Goal: Communication & Community: Answer question/provide support

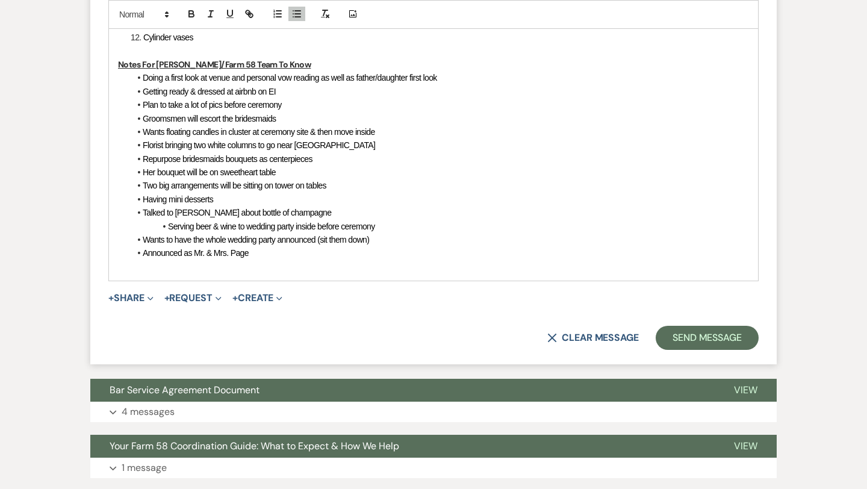
scroll to position [2330, 0]
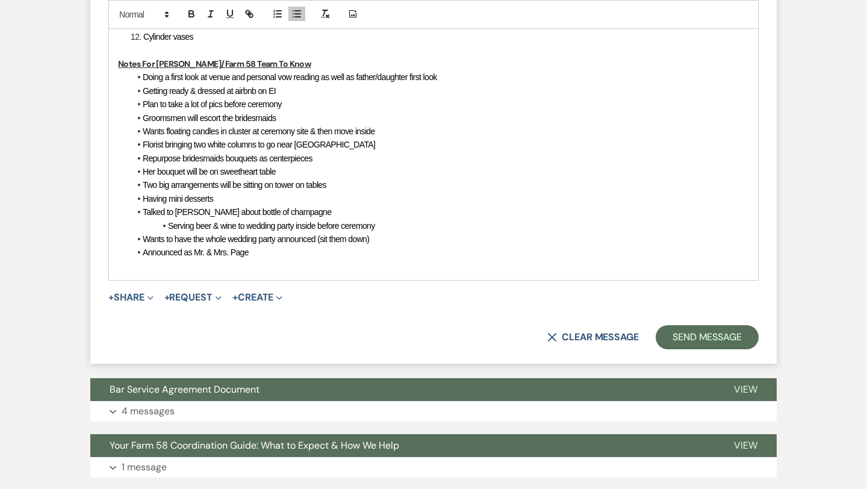
click at [267, 258] on li "Announced as Mr. & Mrs. Page" at bounding box center [439, 252] width 619 height 13
drag, startPoint x: 286, startPoint y: 105, endPoint x: 143, endPoint y: 104, distance: 142.7
click at [143, 104] on li "Plan to take a lot of pics before ceremony" at bounding box center [439, 104] width 619 height 13
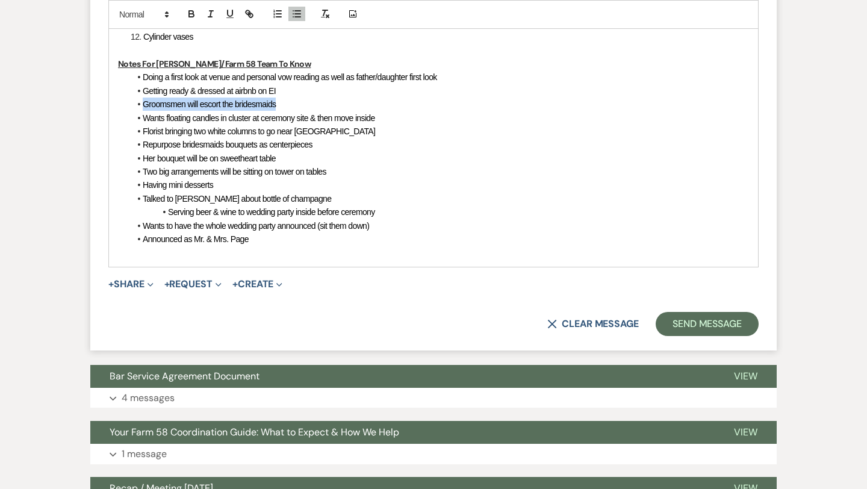
drag, startPoint x: 283, startPoint y: 106, endPoint x: 135, endPoint y: 98, distance: 148.4
click at [135, 98] on li "Groomsmen will escort the bridesmaids" at bounding box center [439, 104] width 619 height 13
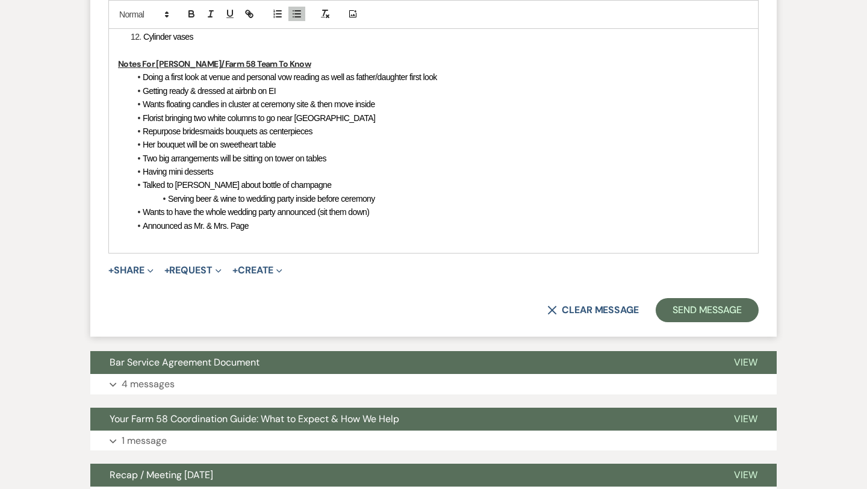
click at [353, 108] on span "Wants floating candles in cluster at ceremony site & then move inside" at bounding box center [259, 104] width 232 height 10
click at [395, 106] on li "Wants floating candles in cluster at ceremony site & then moved inside" at bounding box center [439, 104] width 619 height 13
click at [165, 105] on span "Wants floating candles in cluster at ceremony site & then moved inside for rece…" at bounding box center [283, 104] width 281 height 10
drag, startPoint x: 292, startPoint y: 104, endPoint x: 258, endPoint y: 105, distance: 34.3
click at [258, 105] on span "Wants clusters of floating candles in cluster at ceremony site & then moved ins…" at bounding box center [301, 104] width 317 height 10
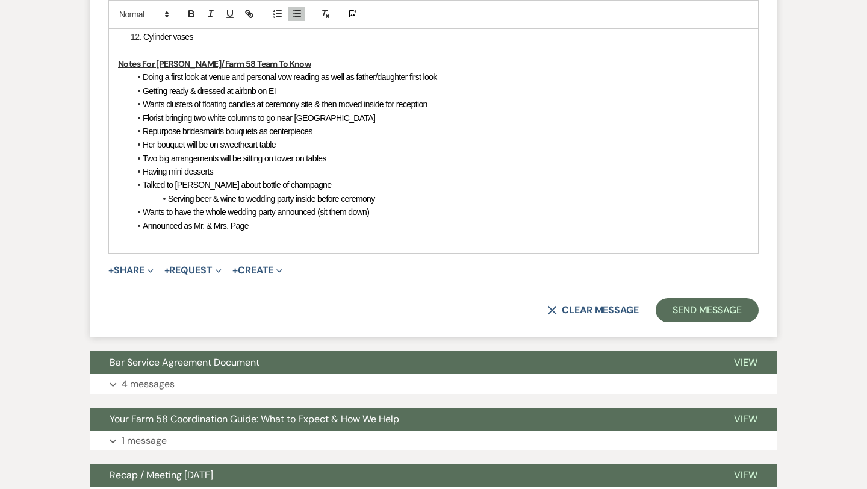
click at [201, 108] on span "Wants clusters of floating candles at ceremony site & then moved inside for rec…" at bounding box center [285, 104] width 285 height 10
click at [353, 108] on span "Wants clusters of vases with floating candles at ceremony site & then moved ins…" at bounding box center [304, 104] width 322 height 10
click at [322, 117] on li "Florist bringing two white columns to go near [GEOGRAPHIC_DATA]" at bounding box center [439, 117] width 619 height 13
click at [149, 145] on span "Her bouquet will be on sweetheart table" at bounding box center [209, 145] width 133 height 10
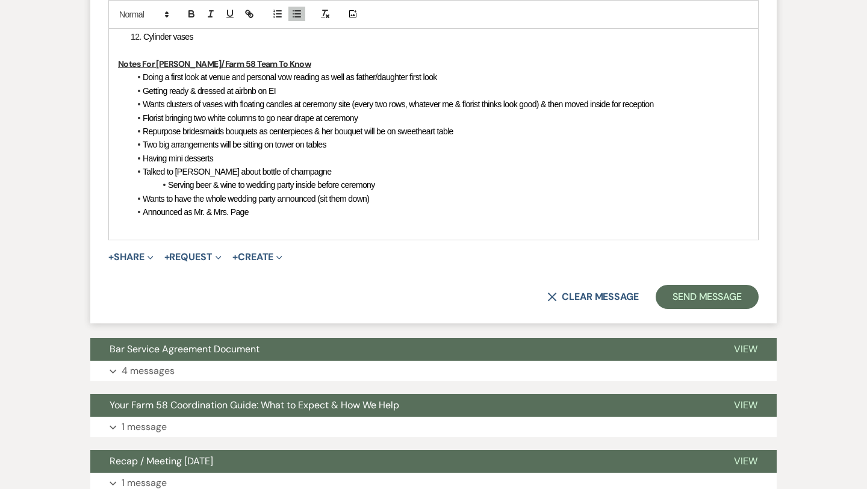
click at [276, 148] on span "Two big arrangements will be sitting on tower on tables" at bounding box center [235, 145] width 184 height 10
click at [260, 122] on span "Florist bringing two white columns to go near drape at ceremony" at bounding box center [250, 118] width 215 height 10
click at [222, 145] on span "Two big arrangements will be sitting on a decorative tower on tables" at bounding box center [256, 145] width 227 height 10
click at [287, 145] on span "Two big arrangements from ceremony will be sitting on a decorative tower on tab…" at bounding box center [283, 145] width 280 height 10
click at [296, 146] on span "Two big arrangements from ceremony will be sitting on a decorative tower on tab…" at bounding box center [283, 145] width 280 height 10
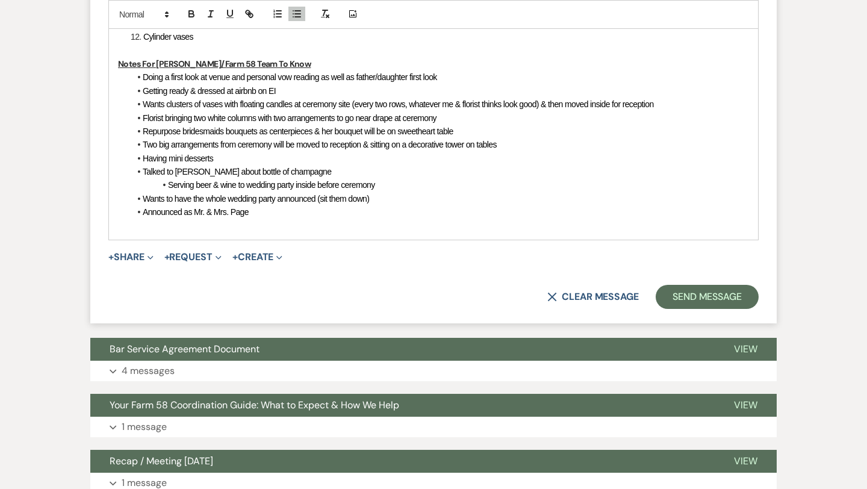
click at [393, 146] on span "Two big arrangements from ceremony will be moved to reception & sitting on a de…" at bounding box center [320, 145] width 354 height 10
click at [393, 159] on li "Having mini desserts" at bounding box center [439, 158] width 619 height 13
click at [148, 158] on span "Having mini desserts" at bounding box center [178, 159] width 70 height 10
click at [264, 156] on li "They are having mini desserts" at bounding box center [439, 158] width 619 height 13
click at [178, 175] on span "Talked to [PERSON_NAME] about bottle of champagne" at bounding box center [237, 172] width 188 height 10
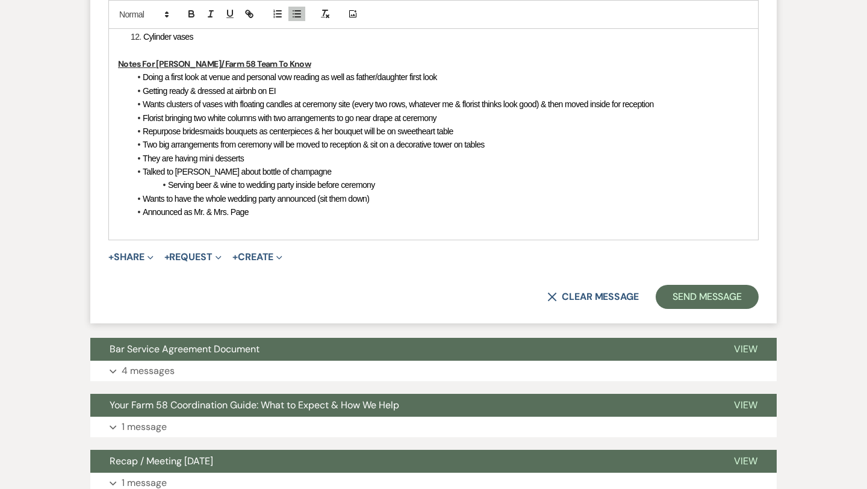
click at [335, 173] on li "Talked to [PERSON_NAME] about bottle of champagne" at bounding box center [439, 171] width 619 height 13
click at [168, 185] on span "Serving beer & wine to wedding party inside before ceremony" at bounding box center [271, 185] width 207 height 10
drag, startPoint x: 167, startPoint y: 185, endPoint x: 143, endPoint y: 185, distance: 24.7
click at [143, 185] on span "Serving beer & wine to wedding party inside before ceremony" at bounding box center [246, 185] width 207 height 10
click at [320, 199] on span "Wants to have the whole wedding party announced (sit them down)" at bounding box center [256, 199] width 226 height 10
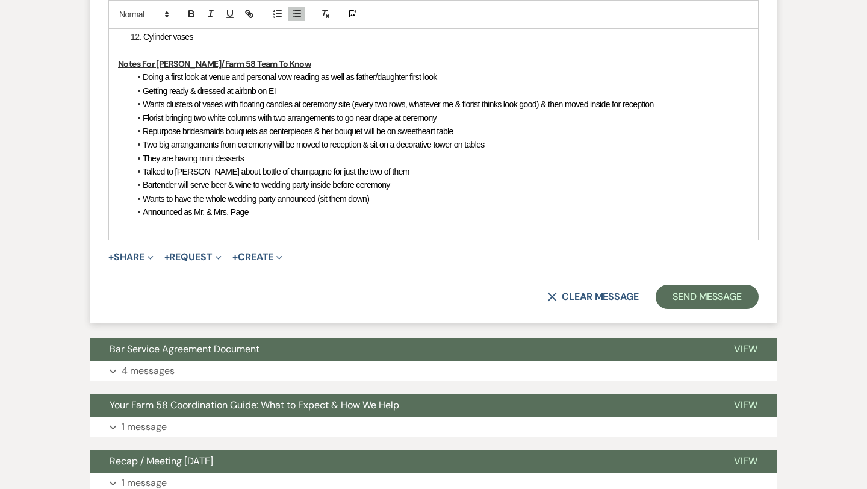
click at [229, 196] on span "Wants to have the whole wedding party announced (sit them down)" at bounding box center [256, 199] width 226 height 10
click at [298, 202] on span "Wants to have the wedding party announced (sit them down)" at bounding box center [245, 199] width 205 height 10
drag, startPoint x: 423, startPoint y: 199, endPoint x: 395, endPoint y: 198, distance: 28.3
click at [395, 198] on span "Wants to have the wedding party announced as a whole and then they sit (sit the…" at bounding box center [293, 199] width 300 height 10
click at [274, 212] on li "Announced as Mr. & Mrs. Page" at bounding box center [439, 211] width 619 height 13
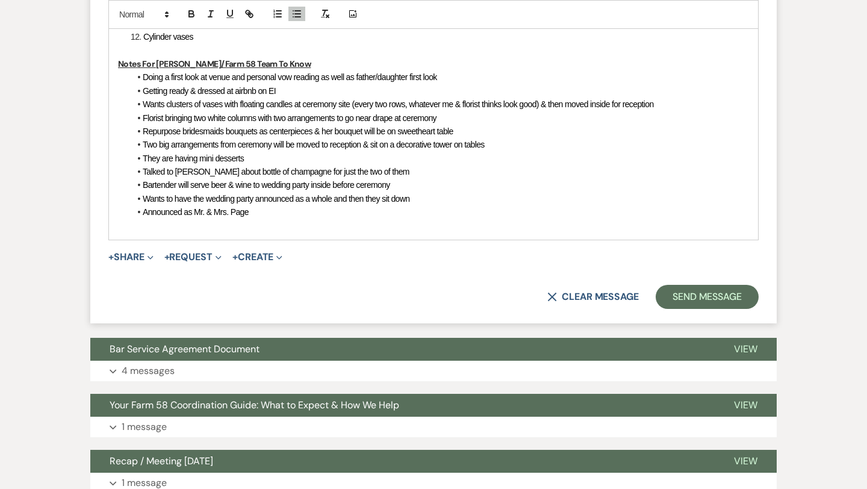
click at [147, 208] on span "Announced as Mr. & Mrs. Page" at bounding box center [196, 212] width 106 height 10
click at [322, 211] on li "Want to be announced as Mr. & Mrs. Page" at bounding box center [439, 211] width 619 height 13
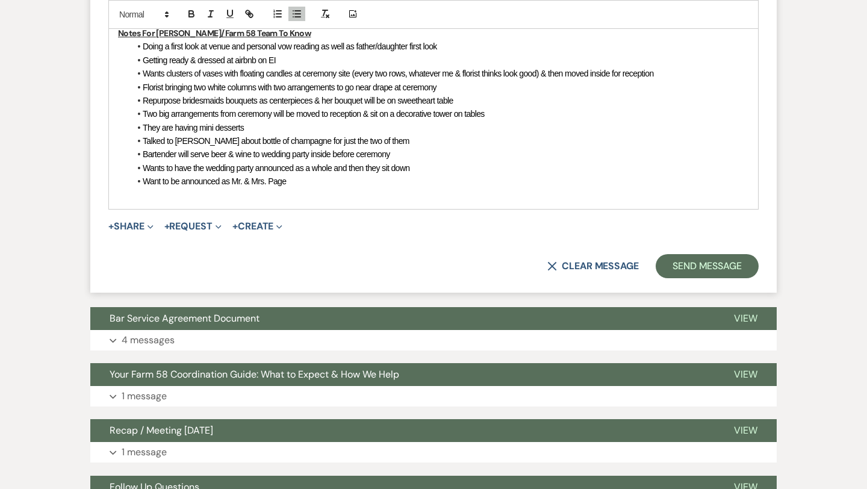
click at [303, 193] on p at bounding box center [433, 194] width 631 height 13
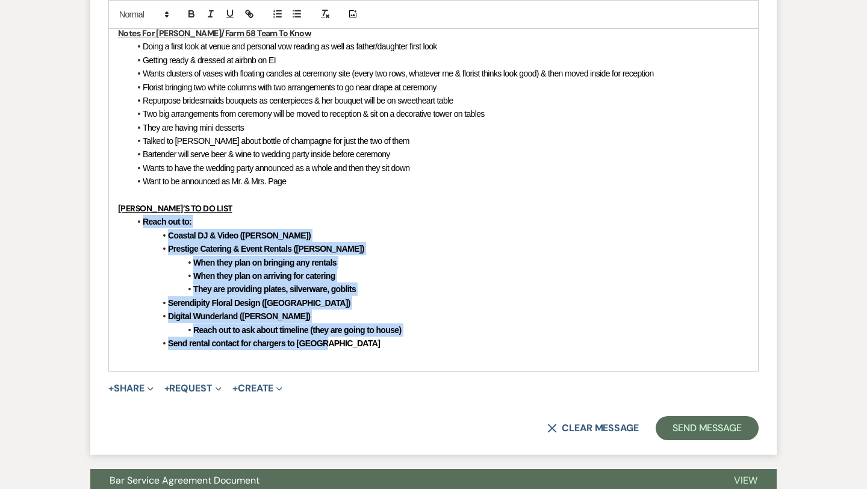
drag, startPoint x: 326, startPoint y: 344, endPoint x: 135, endPoint y: 221, distance: 227.5
click at [135, 221] on ul "Reach out to: Coastal DJ & Video ([PERSON_NAME]) Prestige Catering & Event Rent…" at bounding box center [439, 282] width 619 height 135
click at [194, 10] on icon "button" at bounding box center [191, 13] width 11 height 11
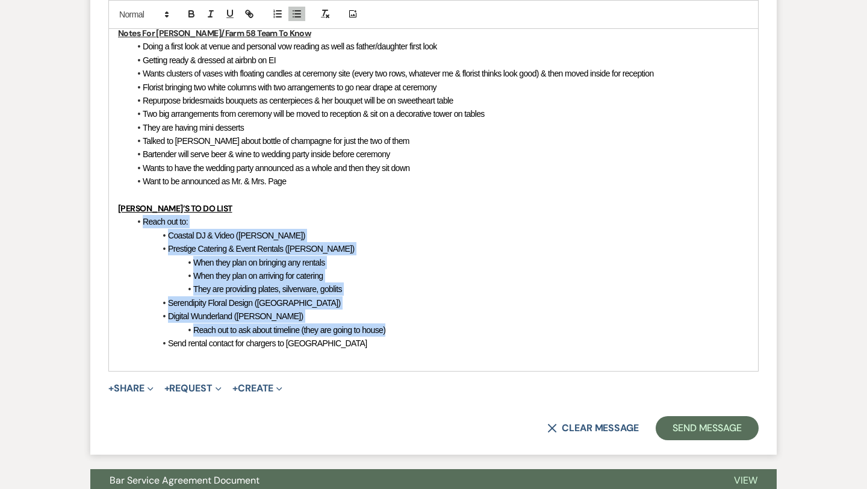
click at [239, 252] on span "Prestige Catering & Event Rentals ([PERSON_NAME])" at bounding box center [261, 249] width 186 height 10
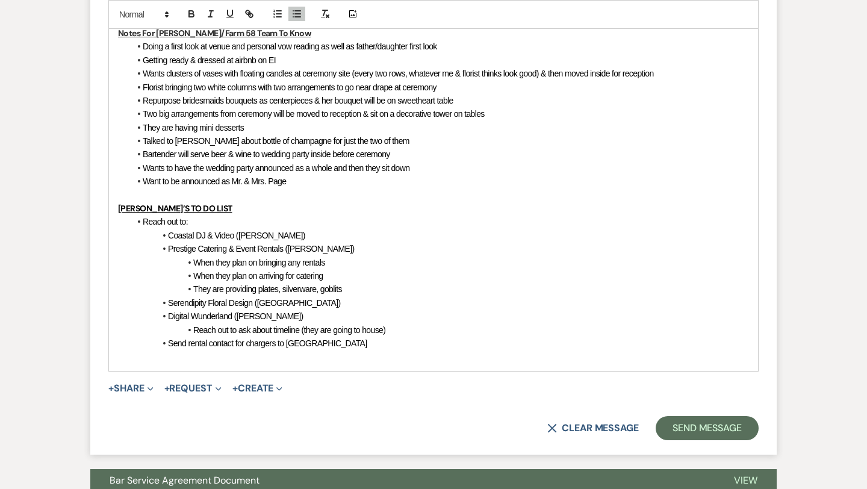
click at [274, 235] on li "Coastal DJ & Video ([PERSON_NAME])" at bounding box center [439, 235] width 619 height 13
click at [185, 223] on span "Reach out to:" at bounding box center [165, 222] width 45 height 10
drag, startPoint x: 328, startPoint y: 263, endPoint x: 191, endPoint y: 263, distance: 136.7
click at [191, 263] on li "When they plan on bringing any rentals" at bounding box center [439, 262] width 619 height 13
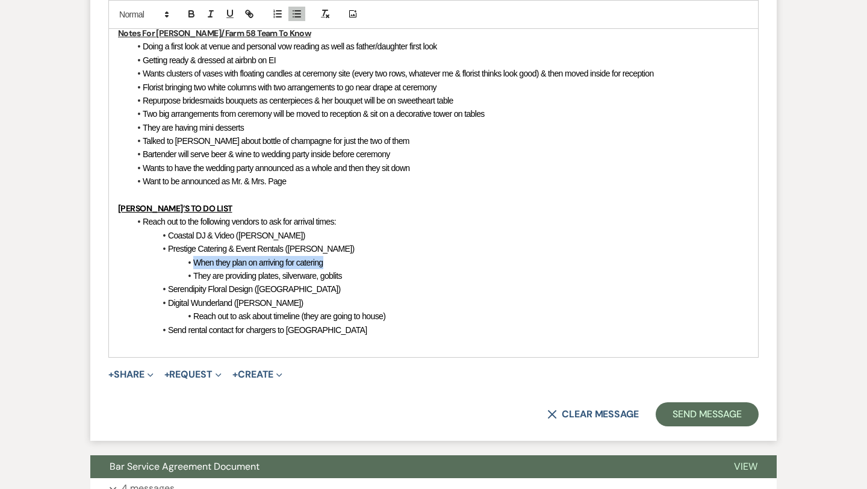
drag, startPoint x: 325, startPoint y: 263, endPoint x: 190, endPoint y: 261, distance: 134.9
click at [190, 261] on li "When they plan on arriving for catering" at bounding box center [439, 262] width 619 height 13
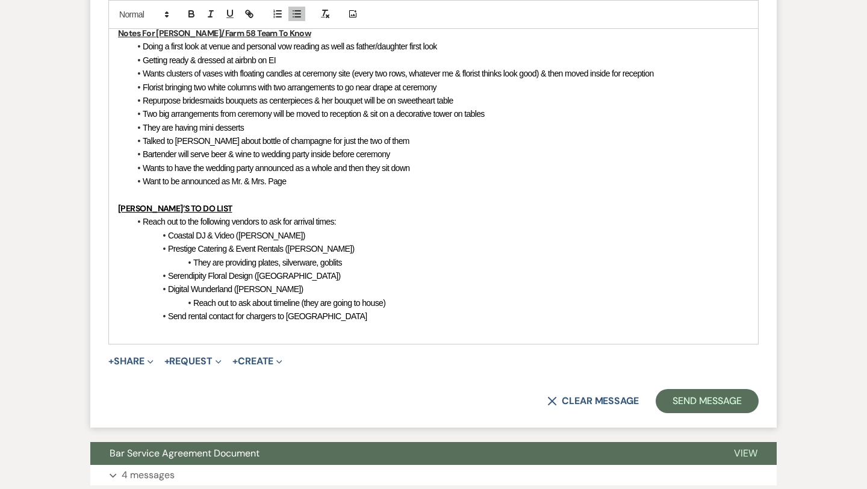
click at [299, 182] on li "Want to be announced as Mr. & Mrs. Page" at bounding box center [439, 181] width 619 height 13
click at [228, 264] on span "They are providing plates, silverware, goblits" at bounding box center [267, 263] width 149 height 10
click at [304, 275] on li "Serendipity Floral Design ([GEOGRAPHIC_DATA])" at bounding box center [439, 275] width 619 height 13
click at [300, 266] on span "Providing plates, silverware, goblits" at bounding box center [251, 263] width 117 height 10
click at [330, 272] on li "Serendipity Floral Design ([GEOGRAPHIC_DATA])" at bounding box center [439, 275] width 619 height 13
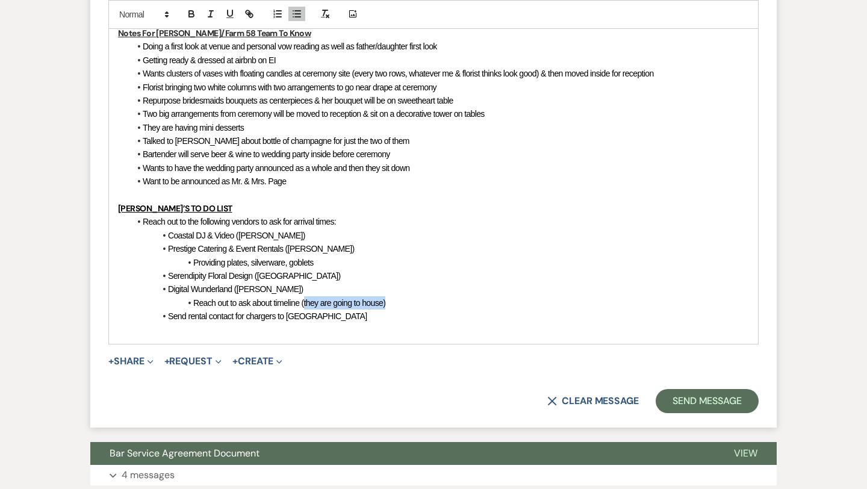
drag, startPoint x: 387, startPoint y: 302, endPoint x: 304, endPoint y: 305, distance: 83.2
click at [304, 305] on li "Reach out to ask about timeline (they are going to house)" at bounding box center [439, 302] width 619 height 13
click at [273, 302] on span "Reach out to ask about timeline" at bounding box center [246, 303] width 106 height 10
click at [334, 219] on span "Reach out to the following vendors to ask for arrival times:" at bounding box center [239, 222] width 193 height 10
click at [322, 322] on li "Send rental contact for chargers to [GEOGRAPHIC_DATA]" at bounding box center [439, 316] width 619 height 13
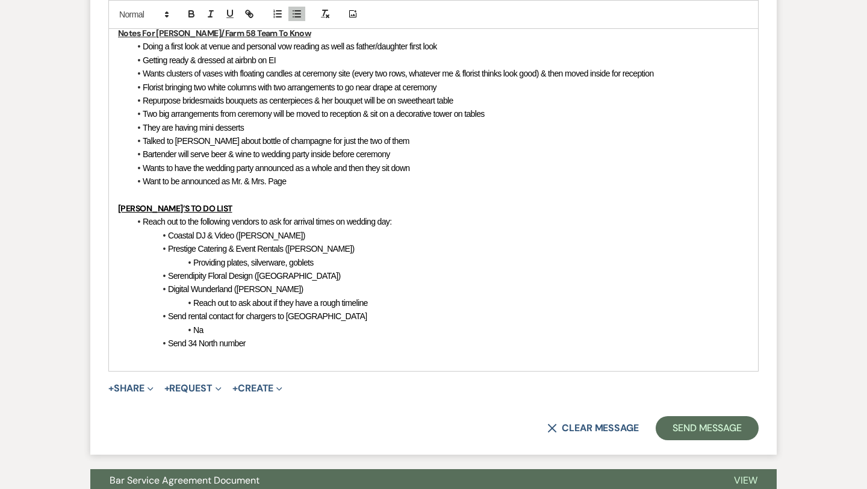
click at [169, 317] on span "Send rental contact for chargers to [GEOGRAPHIC_DATA]" at bounding box center [267, 316] width 199 height 10
click at [193, 329] on span at bounding box center [193, 329] width 0 height 13
click at [168, 344] on span "Send 34 North number" at bounding box center [207, 343] width 78 height 10
click at [163, 317] on span "Send rental contact for chargers to [GEOGRAPHIC_DATA]" at bounding box center [242, 316] width 199 height 10
click at [335, 315] on li "Send Sydney rental contact for chargers to [GEOGRAPHIC_DATA]" at bounding box center [439, 316] width 619 height 13
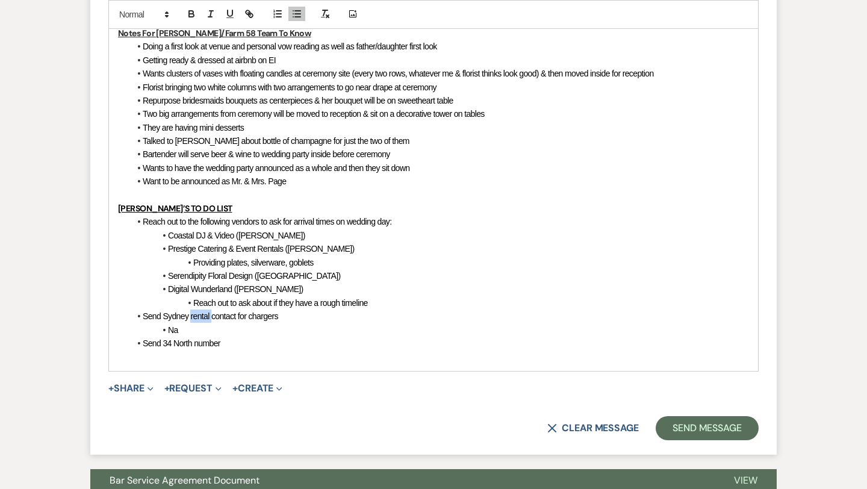
drag, startPoint x: 212, startPoint y: 317, endPoint x: 188, endPoint y: 317, distance: 23.5
click at [188, 317] on span "Send Sydney rental contact for chargers" at bounding box center [210, 316] width 135 height 10
click at [243, 318] on span "Send [PERSON_NAME] the contact for chargers" at bounding box center [226, 316] width 166 height 10
click at [230, 327] on li "Na" at bounding box center [439, 329] width 619 height 13
click at [237, 341] on li "Send 34 North number" at bounding box center [439, 343] width 619 height 13
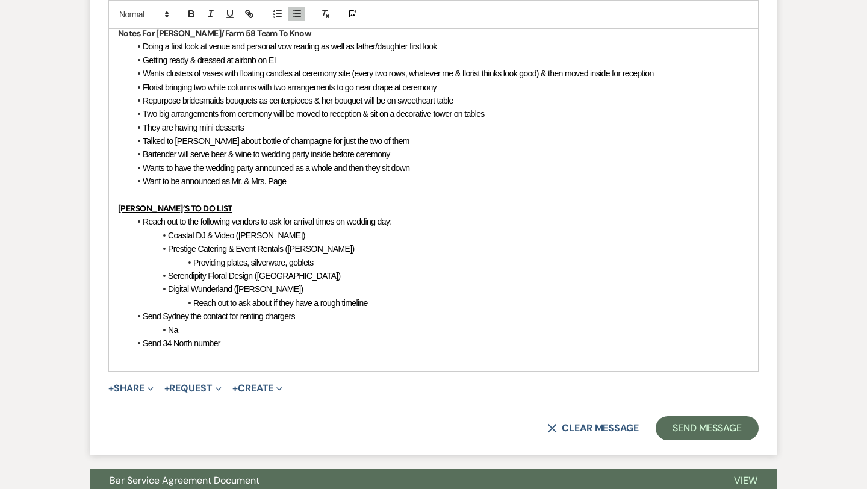
click at [163, 344] on span "Send 34 North number" at bounding box center [182, 343] width 78 height 10
click at [260, 341] on li "Send Sydney 34 North number" at bounding box center [439, 343] width 619 height 13
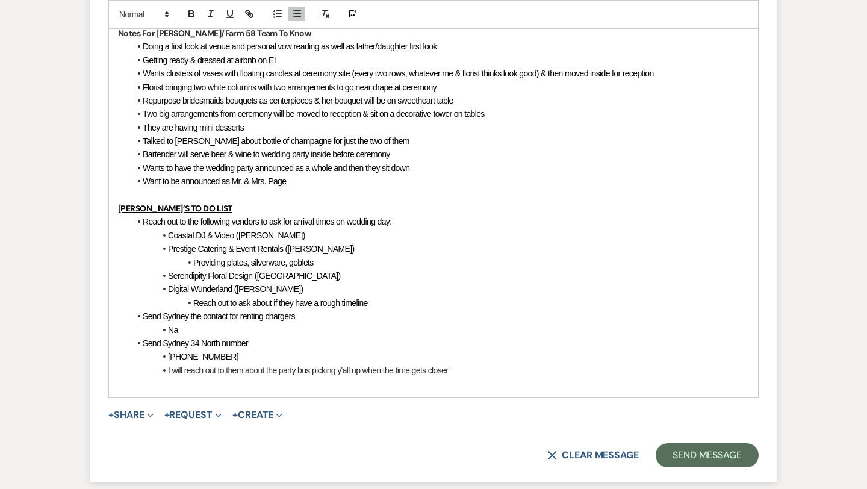
click at [219, 344] on span "Send Sydney 34 North number" at bounding box center [195, 343] width 105 height 10
click at [232, 355] on li "[PHONE_NUMBER]" at bounding box center [439, 356] width 619 height 13
click at [231, 384] on p at bounding box center [433, 383] width 631 height 13
click at [297, 373] on li "I will reach out to them about the party bus picking y'all up when the time get…" at bounding box center [439, 370] width 619 height 13
click at [352, 389] on p at bounding box center [433, 383] width 631 height 13
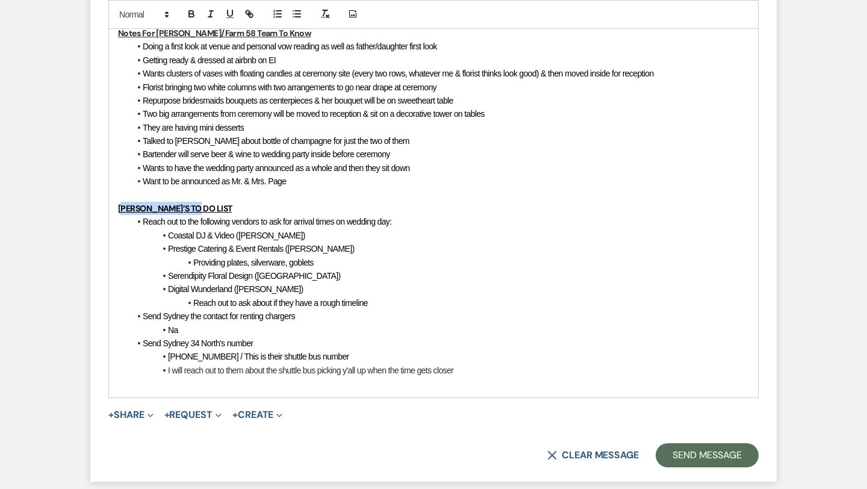
drag, startPoint x: 191, startPoint y: 210, endPoint x: 122, endPoint y: 210, distance: 68.7
click at [122, 210] on u "[PERSON_NAME]’S TO DO LIST" at bounding box center [175, 208] width 114 height 11
click at [135, 385] on p at bounding box center [433, 383] width 631 height 13
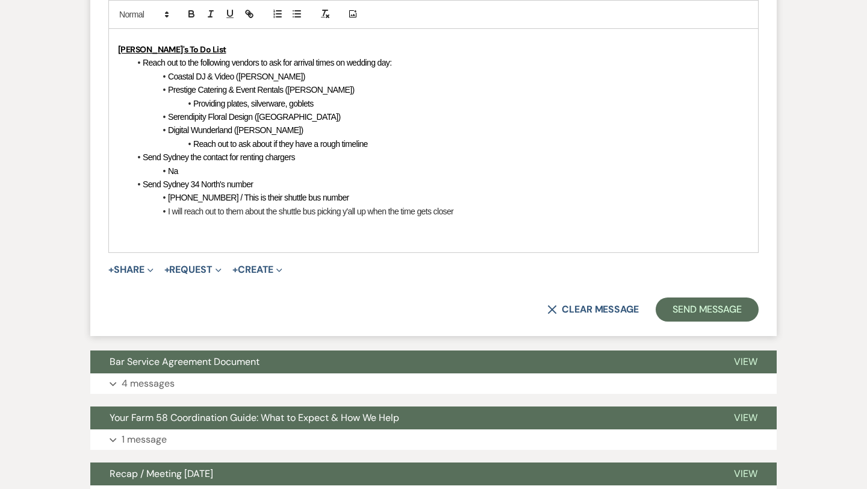
scroll to position [2582, 0]
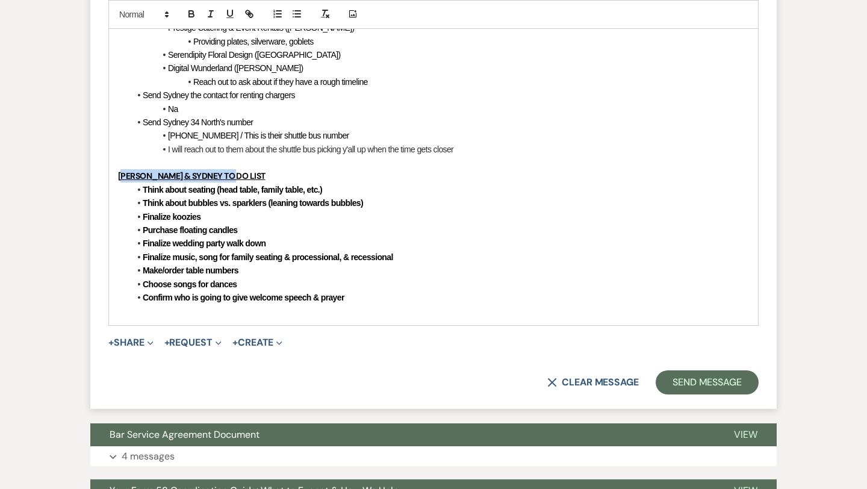
drag, startPoint x: 233, startPoint y: 175, endPoint x: 126, endPoint y: 173, distance: 106.6
click at [126, 173] on p "[PERSON_NAME] & SYDNEY TO DO LIST" at bounding box center [433, 175] width 631 height 13
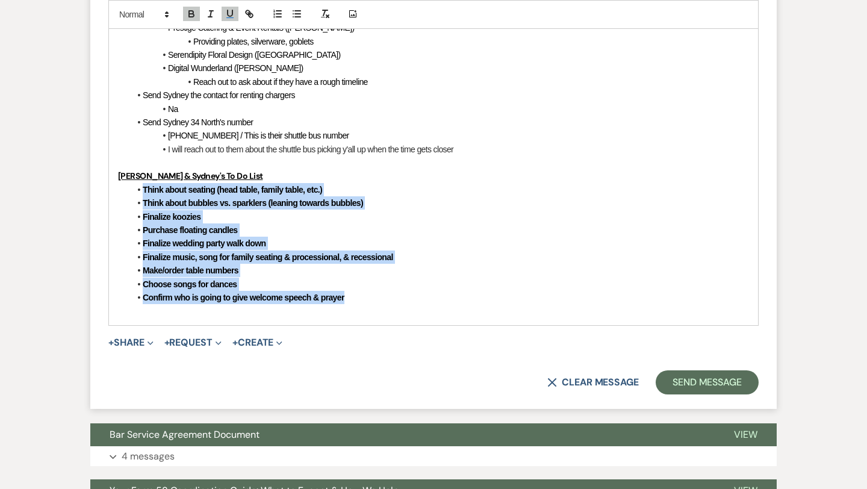
drag, startPoint x: 351, startPoint y: 300, endPoint x: 137, endPoint y: 188, distance: 241.6
click at [137, 188] on ul "Think about seating (head table, family table, etc.) Think about bubbles vs. sp…" at bounding box center [439, 244] width 619 height 122
click at [187, 11] on icon "button" at bounding box center [191, 13] width 11 height 11
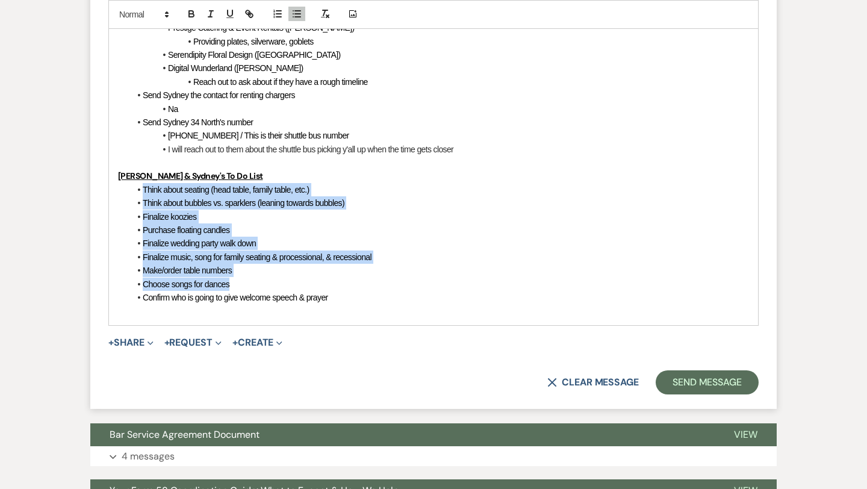
click at [187, 212] on span "Finalize koozies" at bounding box center [170, 217] width 54 height 10
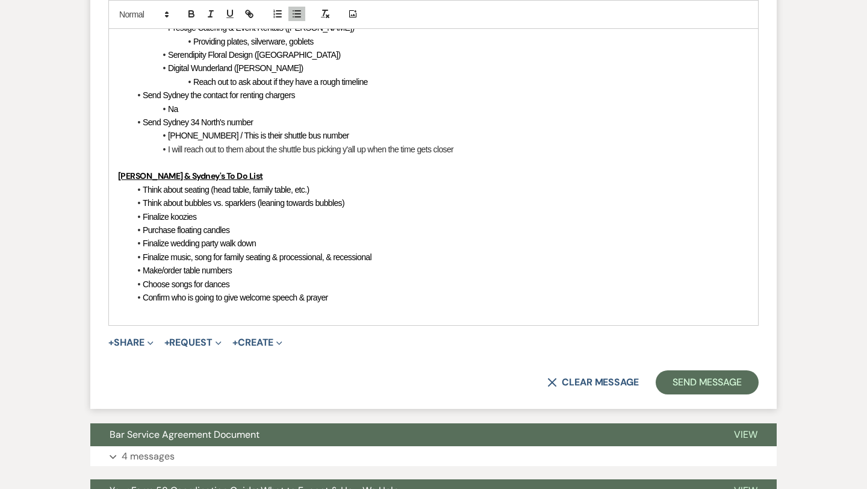
click at [272, 216] on li "Finalize koozies" at bounding box center [439, 216] width 619 height 13
click at [288, 207] on span "Think about bubbles vs. sparklers (leaning towards bubbles)" at bounding box center [244, 203] width 202 height 10
drag, startPoint x: 183, startPoint y: 204, endPoint x: 144, endPoint y: 203, distance: 39.2
click at [144, 203] on span "Think about bubbles vs. sparklers (leaning more towards bubbles)" at bounding box center [254, 203] width 222 height 10
click at [241, 208] on li "Think about bubbles vs. sparklers (leaning more towards bubbles)" at bounding box center [439, 202] width 619 height 13
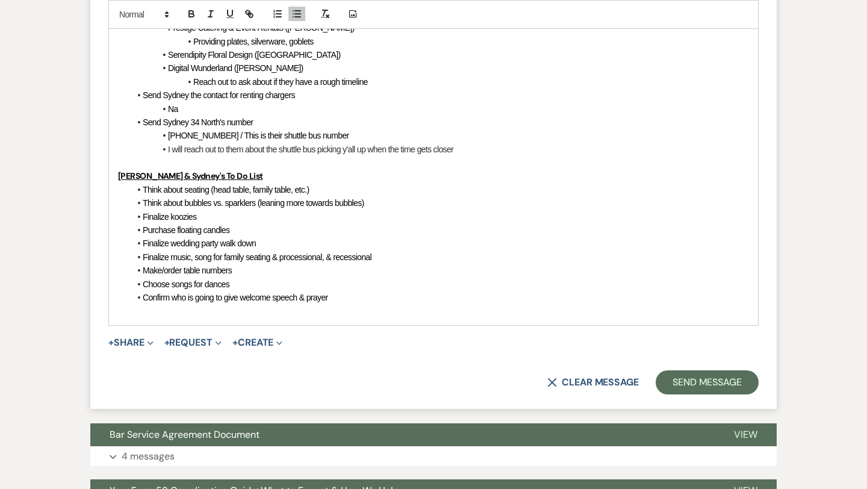
click at [234, 218] on li "Finalize koozies" at bounding box center [439, 216] width 619 height 13
click at [176, 231] on span "Purchase floating candles" at bounding box center [186, 230] width 87 height 10
click at [279, 233] on li "Purchase the rest of floating candles" at bounding box center [439, 229] width 619 height 13
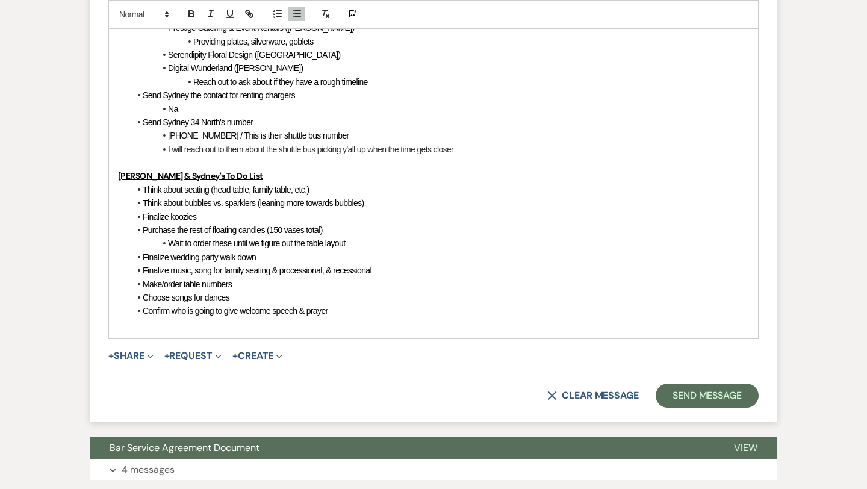
click at [266, 257] on li "Finalize wedding party walk down" at bounding box center [439, 257] width 619 height 13
click at [223, 258] on span "Finalize wedding party walk down" at bounding box center [199, 257] width 113 height 10
click at [273, 257] on li "Finalize wedding party walk down" at bounding box center [439, 257] width 619 height 13
click at [195, 274] on span "Finalize music, song for family seating & processional, & recessional" at bounding box center [257, 271] width 229 height 10
click at [281, 272] on span "Finalize music (song for family seating & processional, & recessional" at bounding box center [257, 271] width 229 height 10
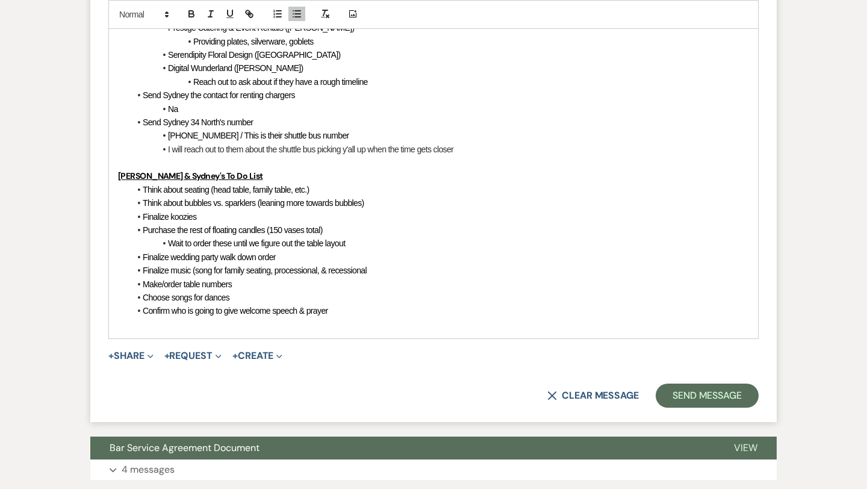
click at [331, 273] on span "Finalize music (song for family seating, processional, & recessional" at bounding box center [255, 271] width 224 height 10
click at [378, 269] on li "Finalize music (song for family seating, processional, recessional" at bounding box center [439, 270] width 619 height 13
click at [252, 284] on li "Make/order table numbers" at bounding box center [439, 284] width 619 height 13
click at [429, 270] on span "Finalize music (song for family seating, processional, recessional, and all fou…" at bounding box center [286, 271] width 287 height 10
click at [260, 285] on li "Make/order table numbers" at bounding box center [439, 284] width 619 height 13
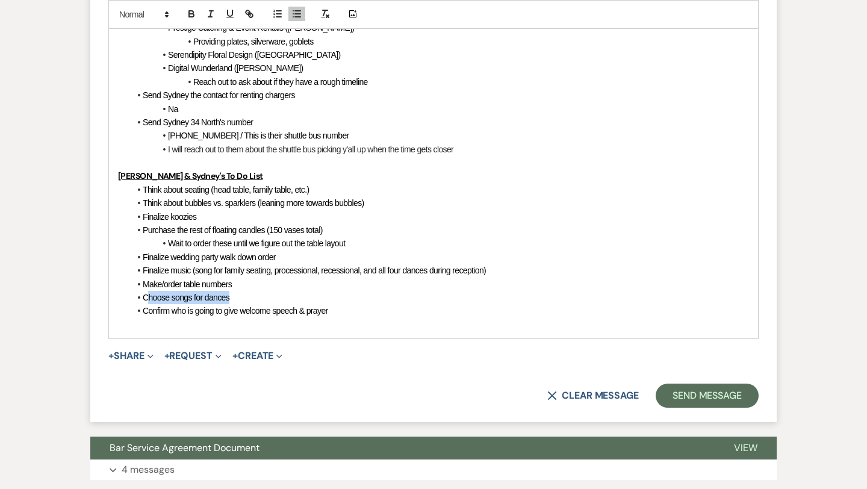
drag, startPoint x: 237, startPoint y: 299, endPoint x: 144, endPoint y: 299, distance: 92.7
click at [144, 298] on li "Choose songs for dances" at bounding box center [439, 297] width 619 height 13
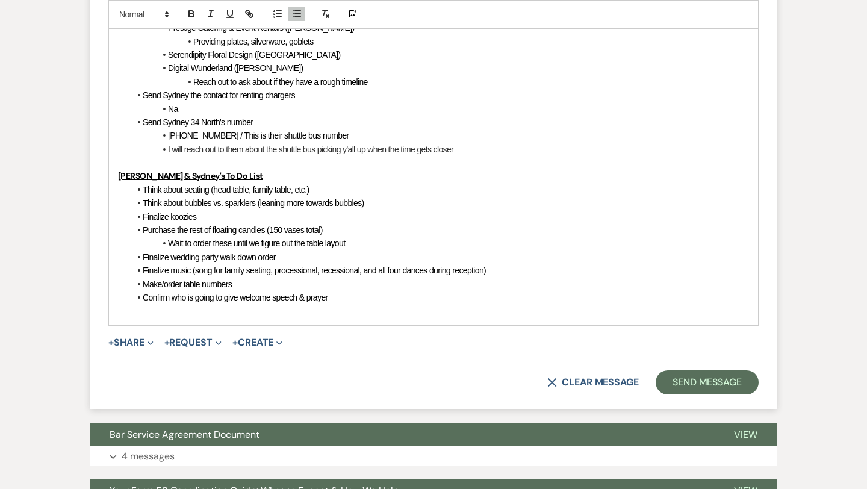
click at [187, 314] on p at bounding box center [433, 310] width 631 height 13
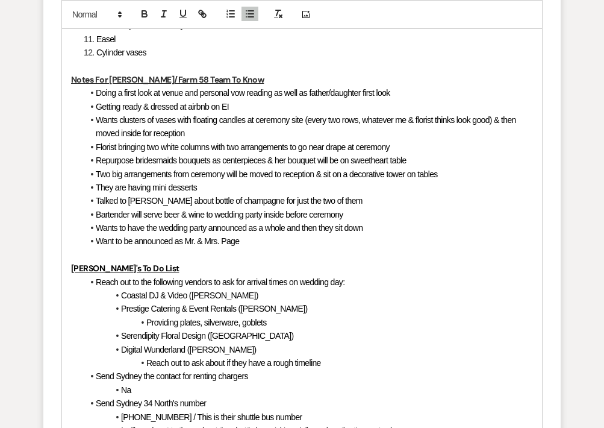
scroll to position [2508, 0]
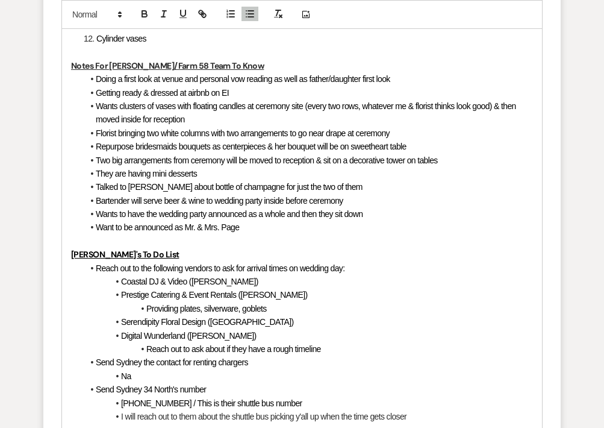
click at [255, 225] on li "Want to be announced as Mr. & Mrs. Page" at bounding box center [308, 226] width 450 height 13
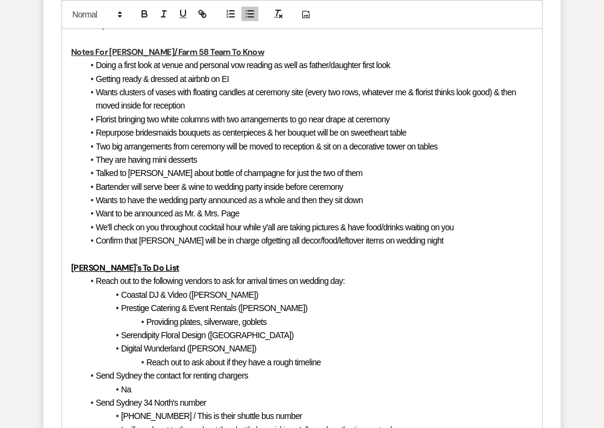
scroll to position [2517, 0]
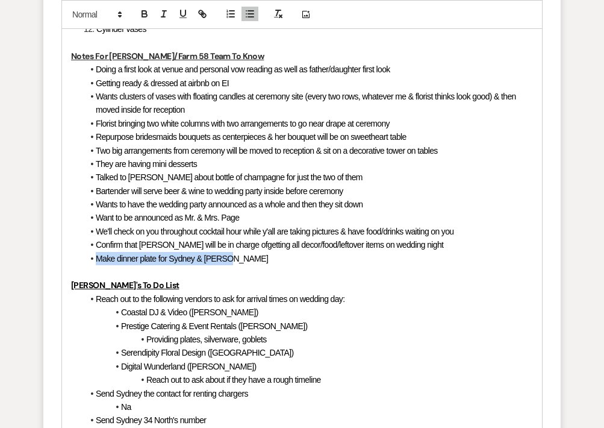
drag, startPoint x: 232, startPoint y: 260, endPoint x: 91, endPoint y: 257, distance: 141.5
click at [91, 257] on li "Make dinner plate for Sydney & [PERSON_NAME]" at bounding box center [308, 258] width 450 height 13
copy li "Make dinner plate for Sydney & [PERSON_NAME]"
click at [252, 213] on li "Want to be announced as Mr. & Mrs. Page" at bounding box center [308, 217] width 450 height 13
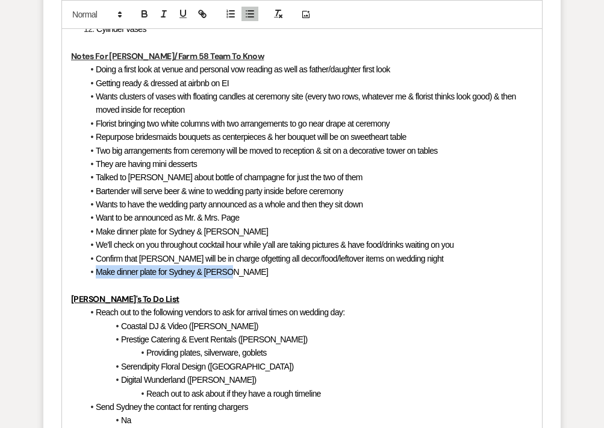
drag, startPoint x: 233, startPoint y: 272, endPoint x: 96, endPoint y: 273, distance: 136.7
click at [96, 273] on li "Make dinner plate for Sydney & [PERSON_NAME]" at bounding box center [308, 271] width 450 height 13
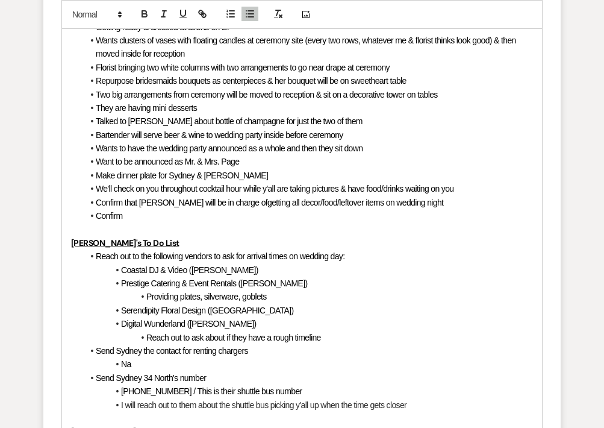
scroll to position [2576, 0]
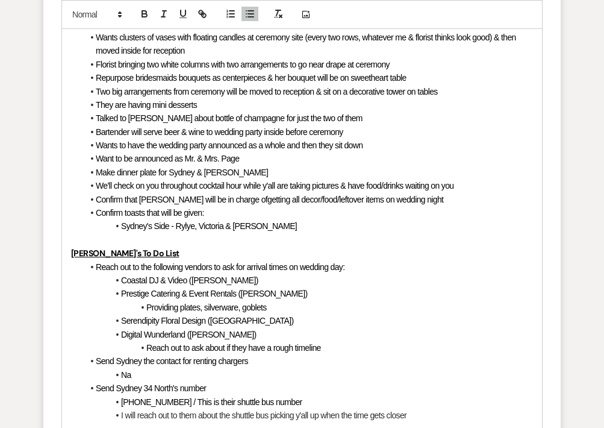
click at [168, 229] on span "Sydney's Side - Rylye, Victoria & [PERSON_NAME]" at bounding box center [209, 226] width 176 height 10
click at [196, 229] on span "Sydney's will be - [PERSON_NAME], Victoria & Lauren" at bounding box center [214, 226] width 186 height 10
click at [273, 230] on li "Sydney's will be - [PERSON_NAME] & [PERSON_NAME]" at bounding box center [308, 225] width 450 height 13
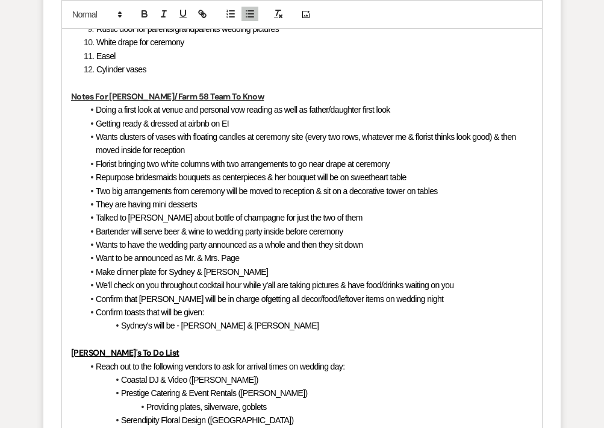
scroll to position [2467, 0]
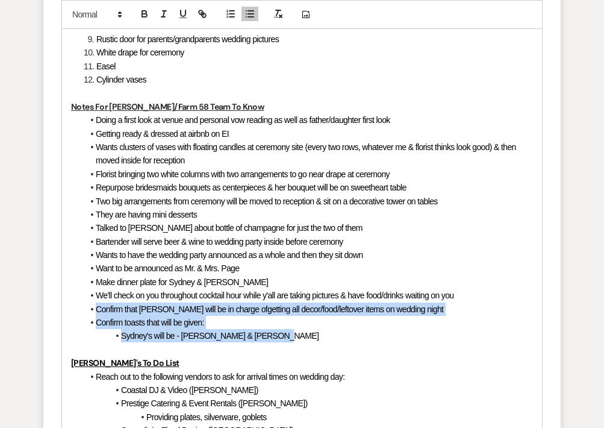
drag, startPoint x: 265, startPoint y: 336, endPoint x: 95, endPoint y: 314, distance: 171.9
click at [95, 314] on ul "Doing a first look at venue and personal vow reading as well as father/daughter…" at bounding box center [308, 227] width 450 height 229
copy ul "Confirm that [PERSON_NAME] will be in charge of getting all decor/food/leftover…"
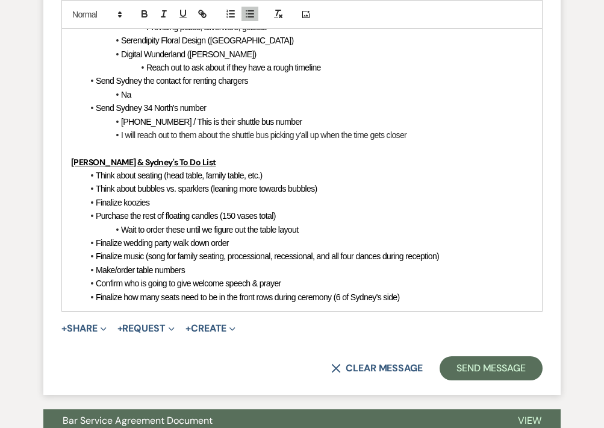
click at [244, 270] on li "Make/order table numbers" at bounding box center [308, 269] width 450 height 13
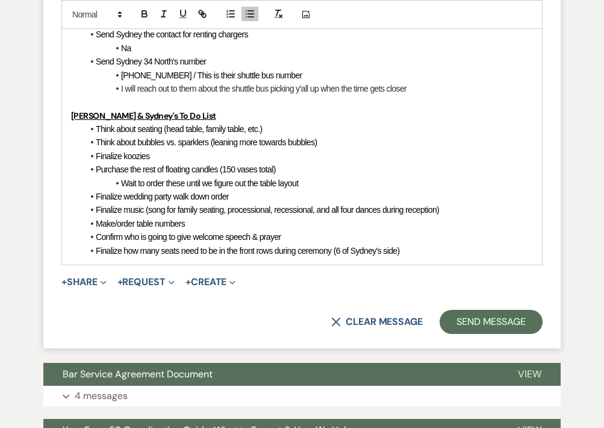
click at [422, 253] on li "Finalize how many seats need to be in the front rows during ceremony (6 of Sydn…" at bounding box center [308, 250] width 450 height 13
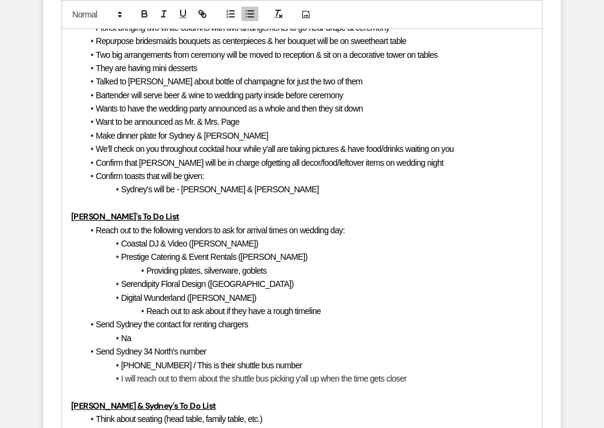
scroll to position [2611, 0]
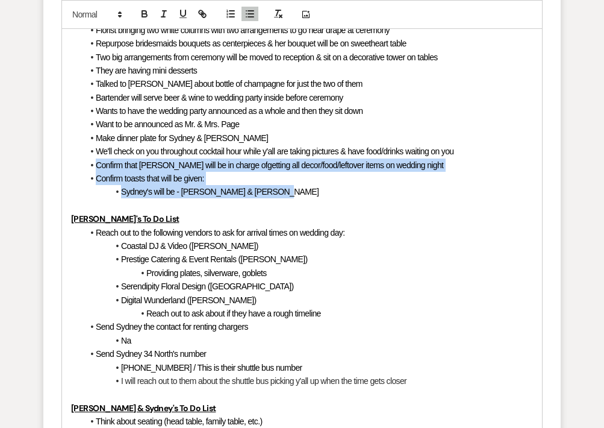
drag, startPoint x: 264, startPoint y: 193, endPoint x: 93, endPoint y: 169, distance: 172.6
click at [93, 169] on ul "Doing a first look at venue and personal vow reading as well as father/daughter…" at bounding box center [308, 83] width 450 height 229
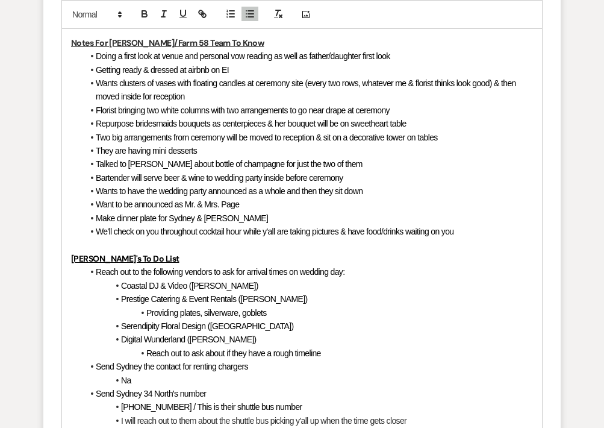
scroll to position [2530, 0]
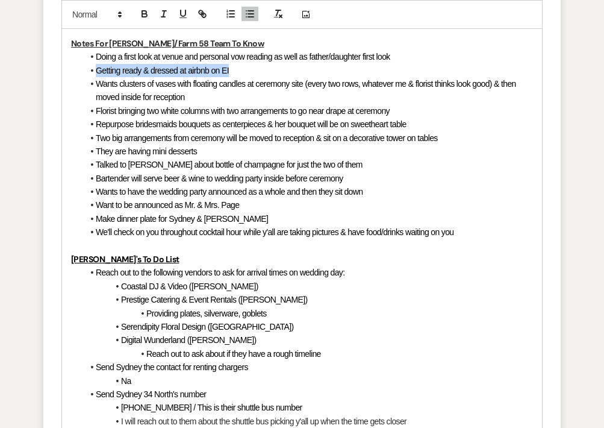
drag, startPoint x: 229, startPoint y: 69, endPoint x: 97, endPoint y: 70, distance: 132.5
click at [97, 70] on span "Getting ready & dressed at airbnb on EI" at bounding box center [162, 71] width 133 height 10
copy span "Getting ready & dressed at airbnb on EI"
click at [95, 58] on li "Doing a first look at venue and personal vow reading as well as father/daughter…" at bounding box center [308, 56] width 450 height 13
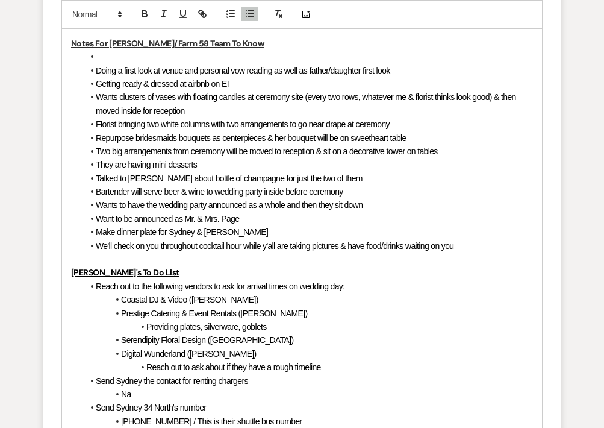
click at [101, 57] on li at bounding box center [308, 56] width 450 height 13
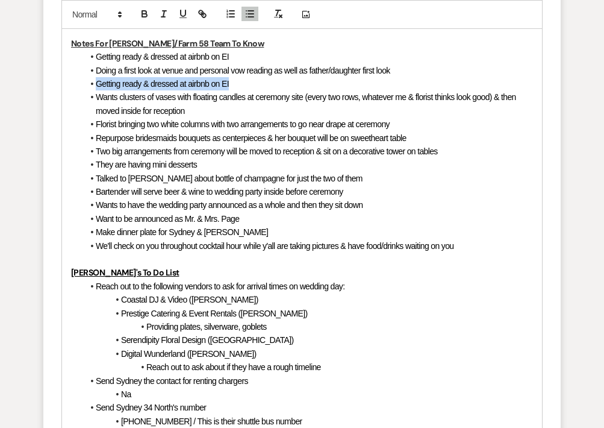
drag, startPoint x: 244, startPoint y: 81, endPoint x: 95, endPoint y: 84, distance: 149.4
click at [95, 84] on li "Getting ready & dressed at airbnb on EI" at bounding box center [308, 83] width 450 height 13
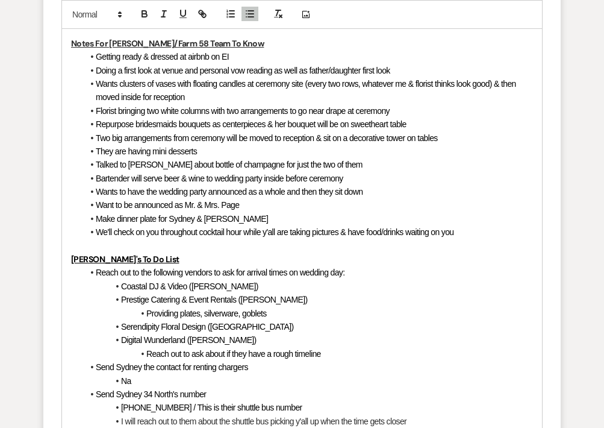
click at [397, 111] on li "Florist bringing two white columns with two arrangements to go near drape at ce…" at bounding box center [308, 110] width 450 height 13
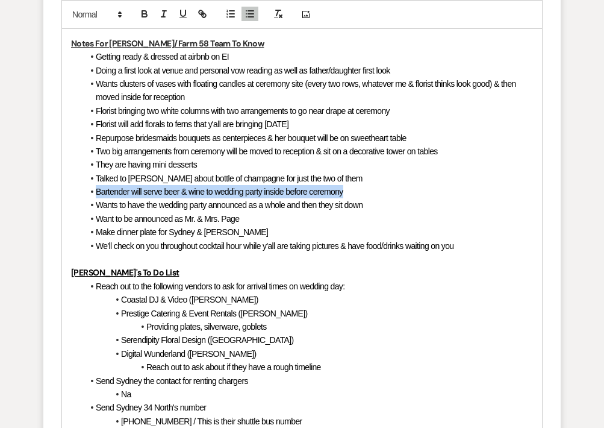
drag, startPoint x: 346, startPoint y: 193, endPoint x: 98, endPoint y: 193, distance: 248.7
click at [98, 193] on span "Bartender will serve beer & wine to wedding party inside before ceremony" at bounding box center [220, 192] width 248 height 10
copy span "Bartender will serve beer & wine to wedding party inside before ceremony"
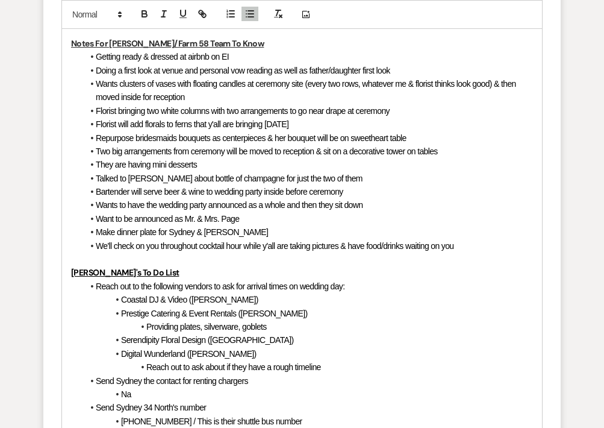
click at [409, 69] on li "Doing a first look at venue and personal vow reading as well as father/daughter…" at bounding box center [308, 70] width 450 height 13
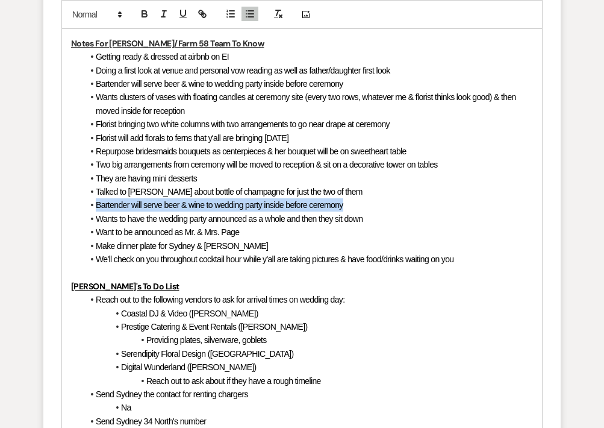
drag, startPoint x: 346, startPoint y: 204, endPoint x: 94, endPoint y: 204, distance: 251.7
click at [94, 204] on li "Bartender will serve beer & wine to wedding party inside before ceremony" at bounding box center [308, 204] width 450 height 13
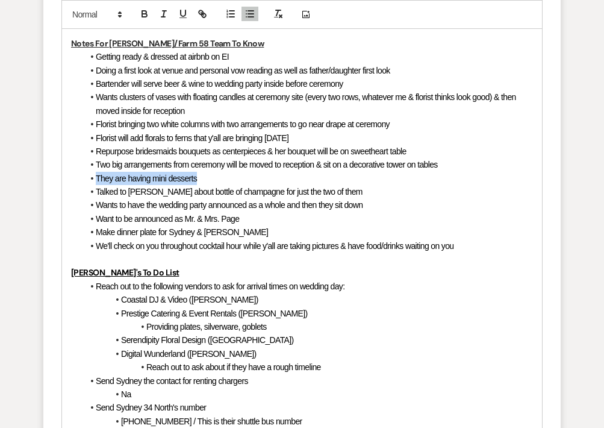
drag, startPoint x: 202, startPoint y: 178, endPoint x: 97, endPoint y: 179, distance: 104.8
click at [97, 179] on li "They are having mini desserts" at bounding box center [308, 178] width 450 height 13
copy span "They are having mini desserts"
click at [335, 193] on li "Talked to [PERSON_NAME] about bottle of champagne for just the two of them" at bounding box center [308, 191] width 450 height 13
drag, startPoint x: 204, startPoint y: 178, endPoint x: 95, endPoint y: 177, distance: 109.0
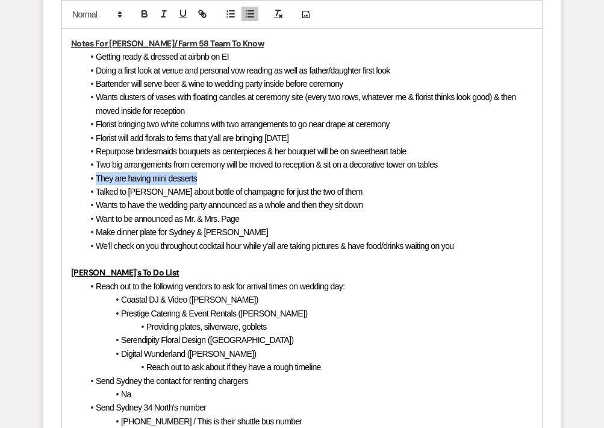
click at [95, 177] on li "They are having mini desserts" at bounding box center [308, 178] width 450 height 13
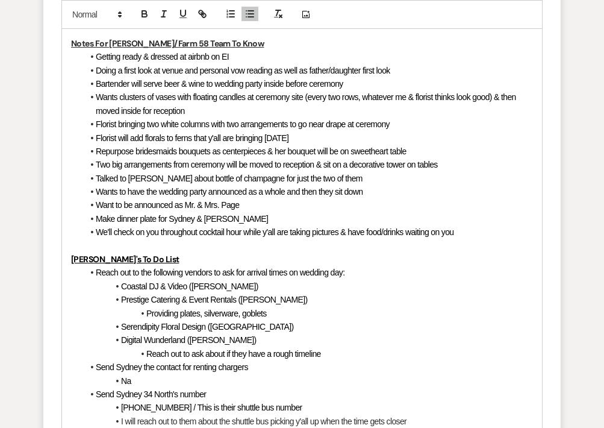
click at [321, 181] on li "Talked to [PERSON_NAME] about bottle of champagne for just the two of them" at bounding box center [308, 178] width 450 height 13
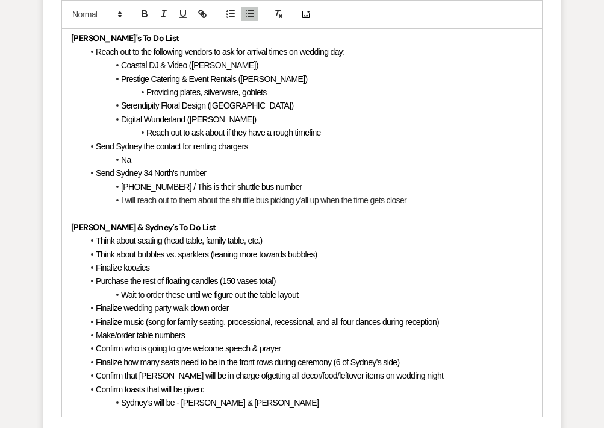
scroll to position [2763, 0]
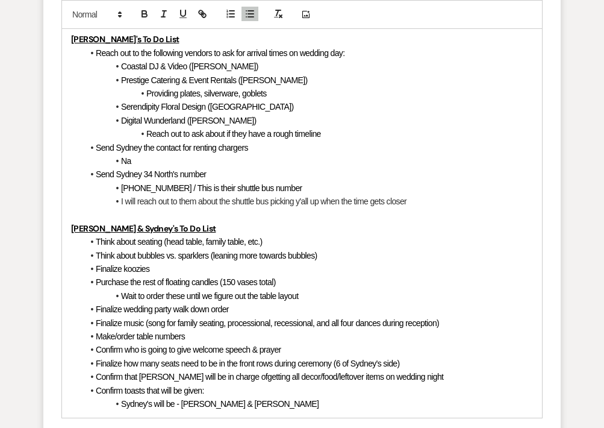
click at [207, 164] on li "Na" at bounding box center [308, 160] width 450 height 13
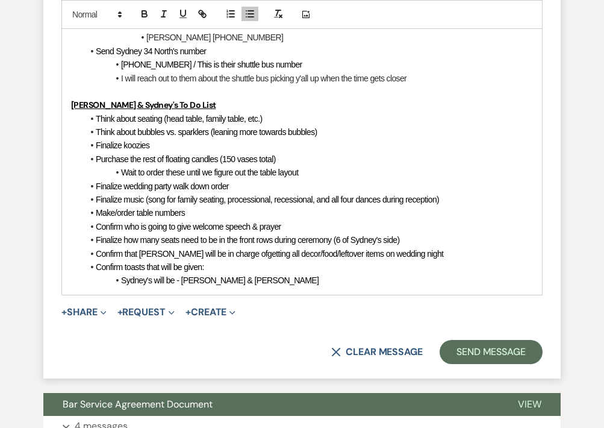
scroll to position [2895, 0]
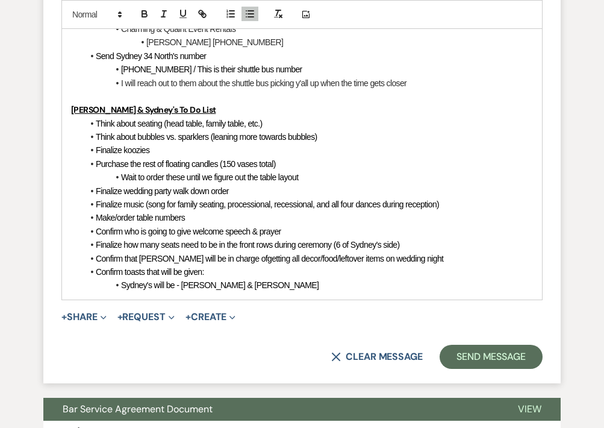
click at [279, 285] on li "Sydney's will be - [PERSON_NAME] & [PERSON_NAME]" at bounding box center [308, 284] width 450 height 13
click at [228, 218] on li "Make/order table numbers" at bounding box center [308, 217] width 450 height 13
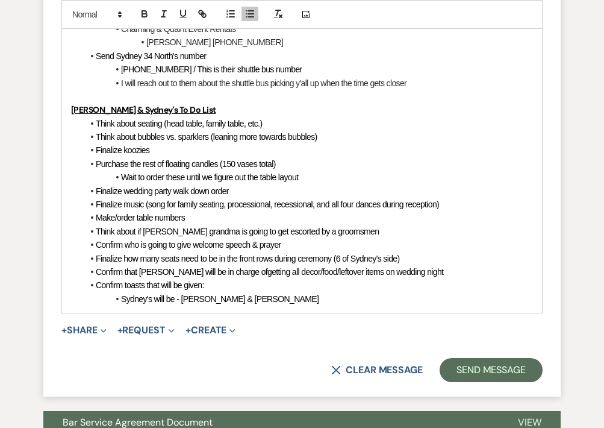
click at [248, 192] on li "Finalize wedding party walk down order" at bounding box center [308, 190] width 450 height 13
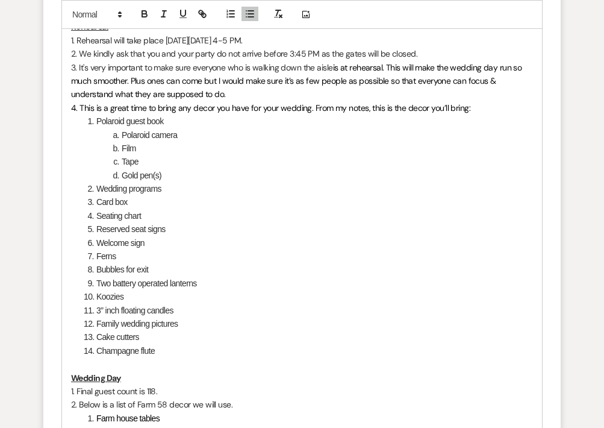
scroll to position [1979, 0]
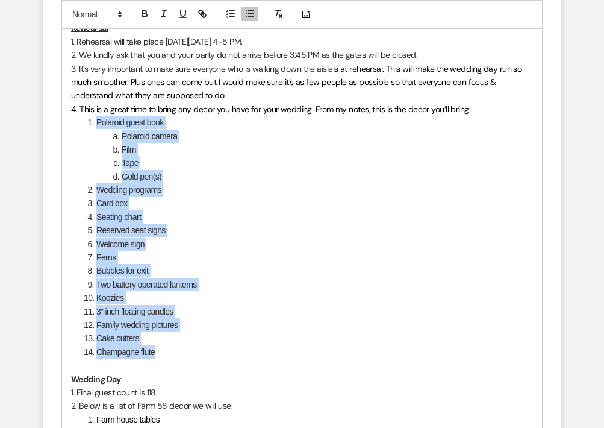
drag, startPoint x: 157, startPoint y: 350, endPoint x: 93, endPoint y: 127, distance: 232.2
click at [93, 127] on ol "Polaroid guest book Polaroid camera Film Tape Gold pen(s) Wedding programs Card…" at bounding box center [302, 237] width 462 height 243
copy ol "Polaroid guest book Polaroid camera Film Tape Gold pen(s) Wedding programs Card…"
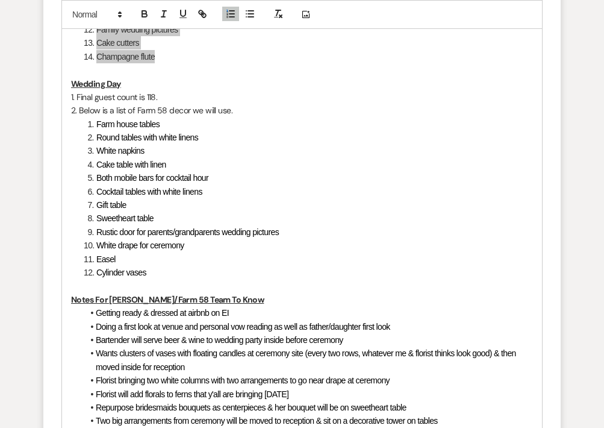
scroll to position [2275, 0]
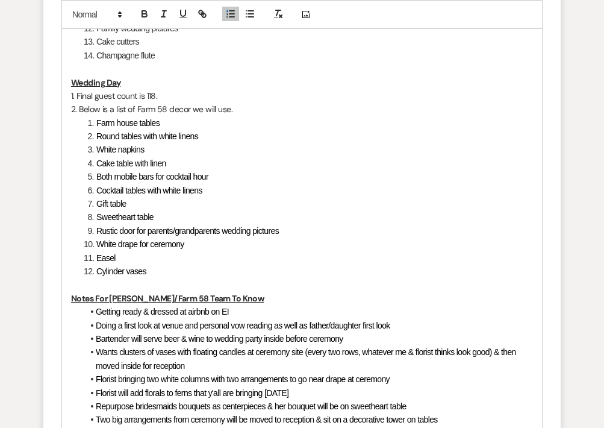
click at [312, 127] on li "Farm house tables" at bounding box center [308, 122] width 449 height 13
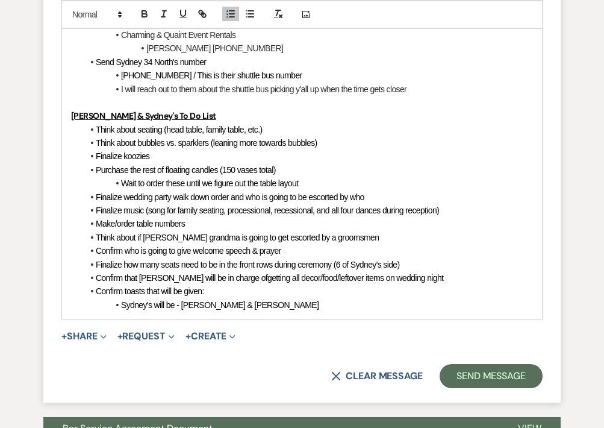
scroll to position [2889, 0]
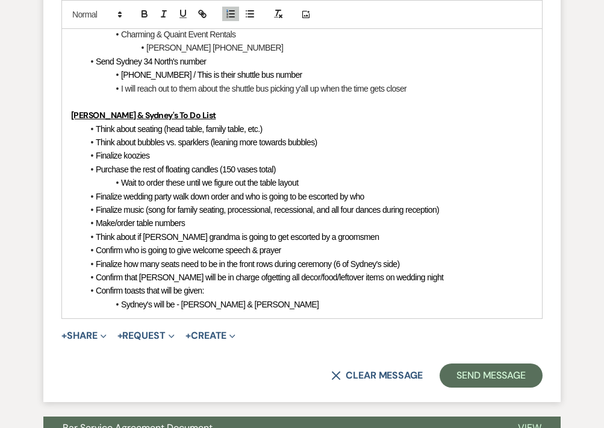
click at [318, 184] on li "Wait to order these until we figure out the table layout" at bounding box center [308, 182] width 450 height 13
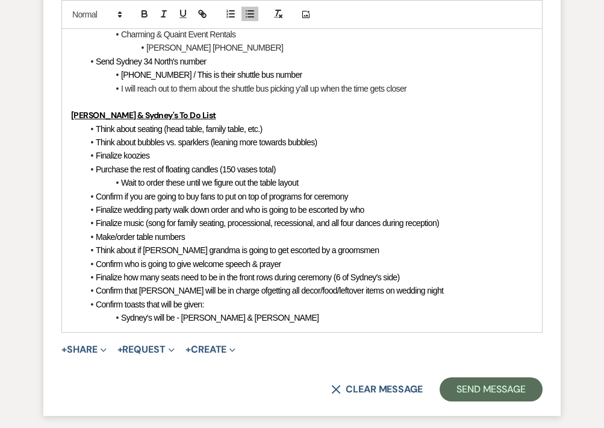
click at [304, 197] on span "Confirm if you are going to buy fans to put on top of programs for ceremony" at bounding box center [222, 196] width 252 height 10
click at [218, 199] on span "Confirm if you are going to buy fans to put on top of programs for ceremony" at bounding box center [222, 196] width 252 height 10
click at [357, 194] on li "Confirm if you are going to buy fans to put on top of programs for ceremony" at bounding box center [308, 196] width 450 height 13
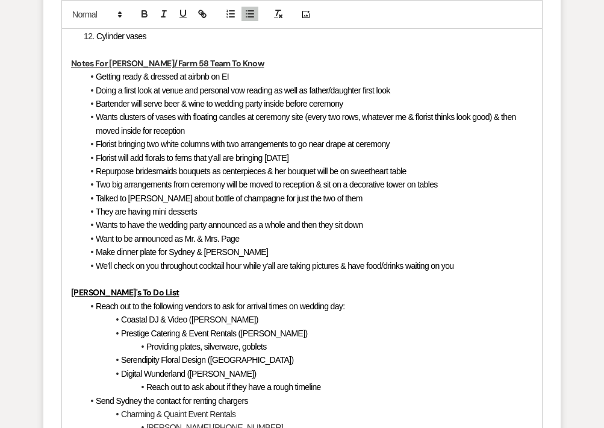
scroll to position [2500, 0]
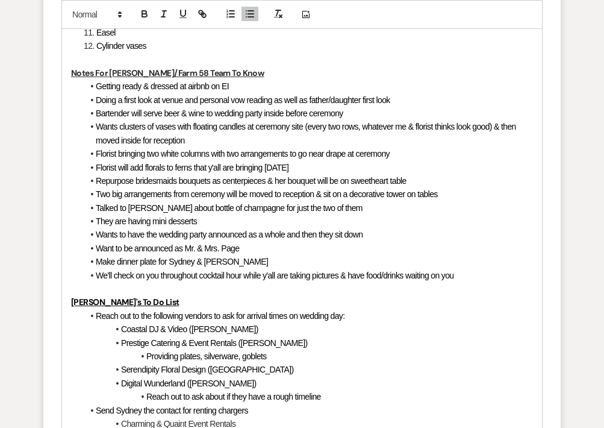
click at [441, 195] on li "Two big arrangements from ceremony will be moved to reception & sit on a decora…" at bounding box center [308, 193] width 450 height 13
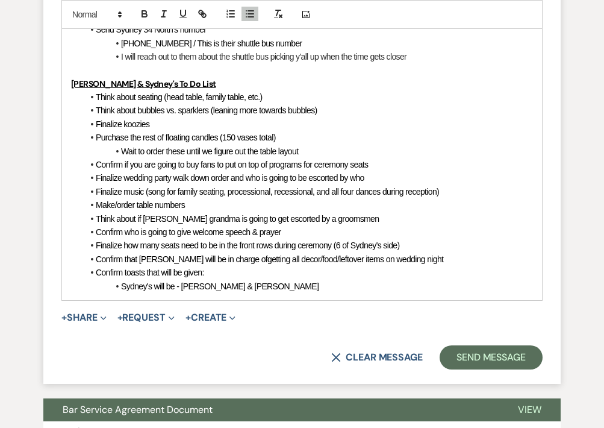
scroll to position [2972, 0]
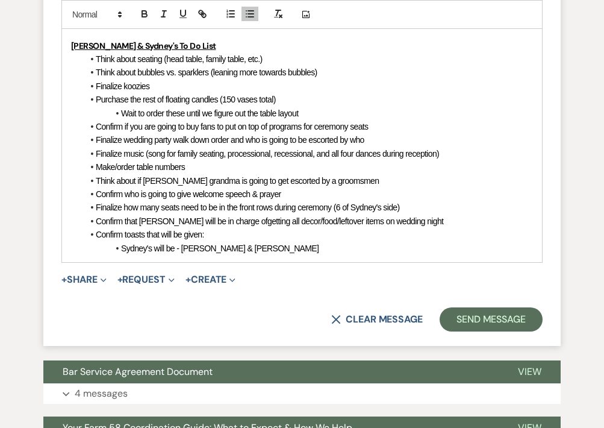
click at [280, 58] on li "Think about seating (head table, family table, etc.)" at bounding box center [308, 58] width 450 height 13
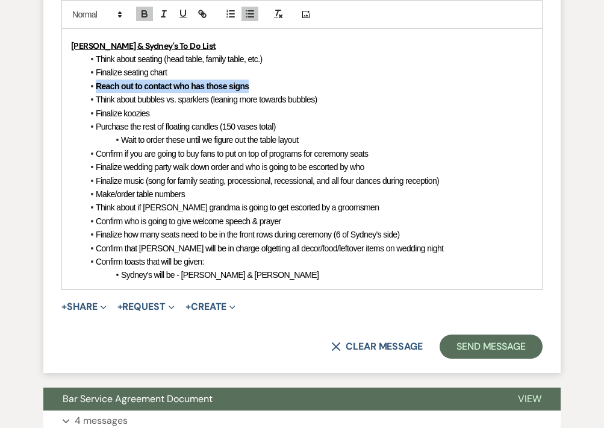
drag, startPoint x: 251, startPoint y: 87, endPoint x: 94, endPoint y: 88, distance: 156.6
click at [93, 88] on li "Reach out to contact who has those signs" at bounding box center [308, 85] width 450 height 13
click at [142, 19] on button "button" at bounding box center [144, 14] width 17 height 14
click at [242, 89] on li "Reach out to contact who has those signs" at bounding box center [308, 85] width 450 height 13
click at [142, 87] on span "Reach out to contact who has those signs" at bounding box center [166, 86] width 141 height 10
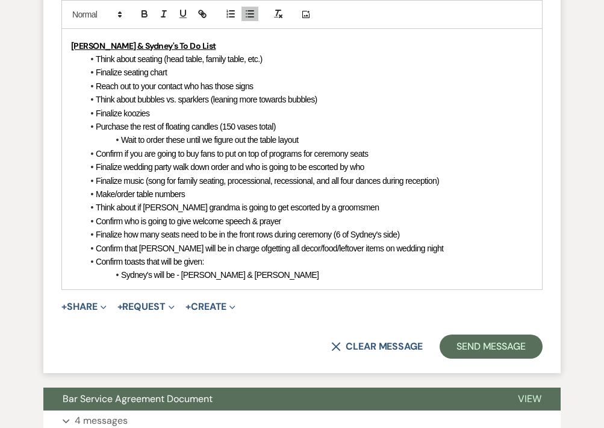
click at [234, 86] on span "Reach out to your contact who has those signs" at bounding box center [174, 86] width 157 height 10
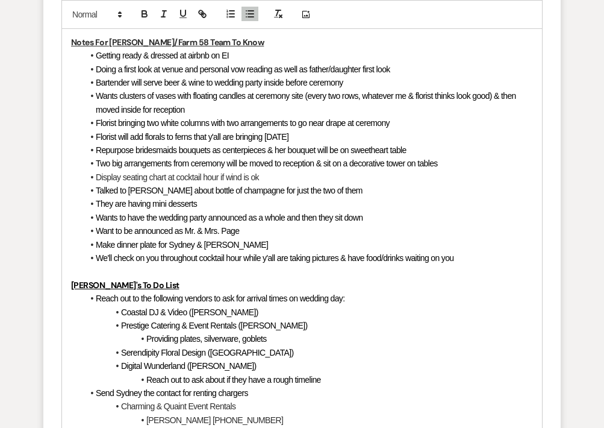
scroll to position [2530, 0]
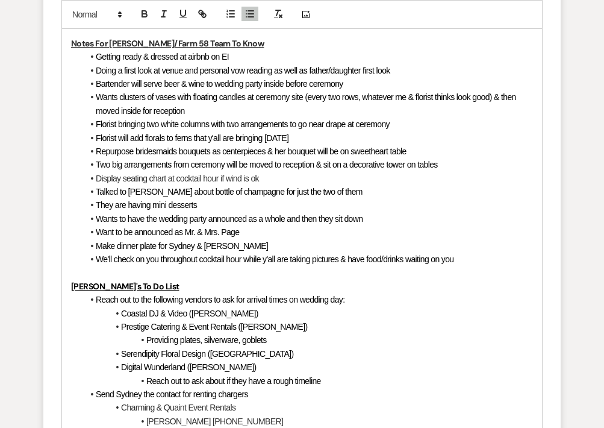
click at [358, 84] on li "Bartender will serve beer & wine to wedding party inside before ceremony" at bounding box center [308, 83] width 450 height 13
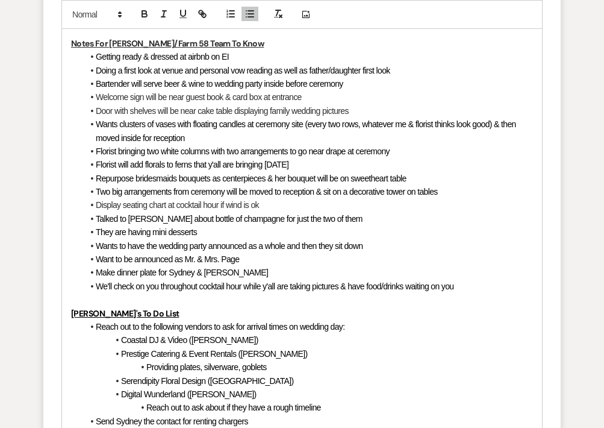
click at [220, 234] on li "They are having mini desserts" at bounding box center [308, 231] width 450 height 13
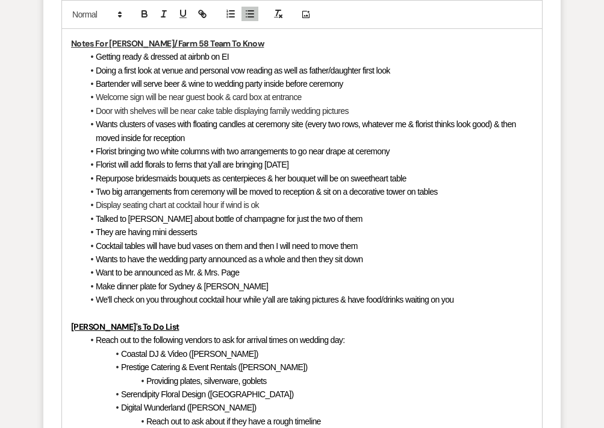
drag, startPoint x: 363, startPoint y: 247, endPoint x: 98, endPoint y: 248, distance: 265.0
click at [98, 248] on li "Cocktail tables will have bud vases on them and then I will need to move them" at bounding box center [308, 245] width 450 height 13
copy span "Cocktail tables will have bud vases on them and then I will need to move them"
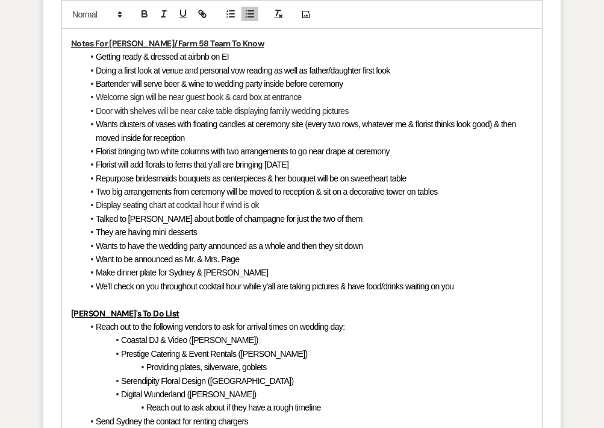
click at [356, 110] on li "Door with shelves will be near cake table displaying family wedding pictures" at bounding box center [308, 110] width 450 height 13
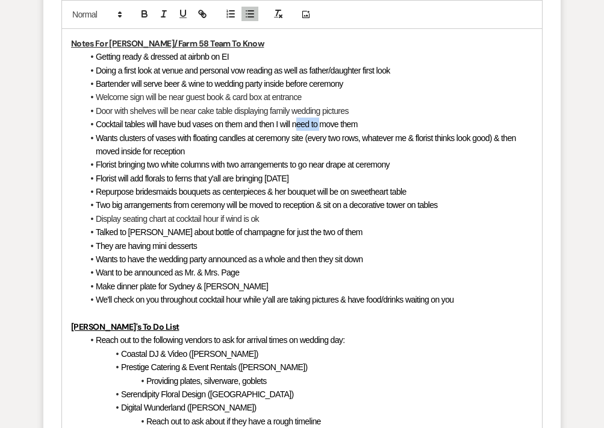
drag, startPoint x: 321, startPoint y: 126, endPoint x: 295, endPoint y: 126, distance: 25.9
click at [295, 126] on span "Cocktail tables will have bud vases on them and then I will need to move them" at bounding box center [227, 124] width 262 height 10
click at [338, 124] on li "Cocktail tables will have bud vases on them and then I will move them" at bounding box center [308, 123] width 450 height 13
click at [275, 128] on li "Cocktail tables will have bud vases on them and then I will move them inside on…" at bounding box center [308, 123] width 450 height 13
click at [314, 126] on span "Cocktail tables will have bud vases on them that I will move them inside on the…" at bounding box center [257, 124] width 323 height 10
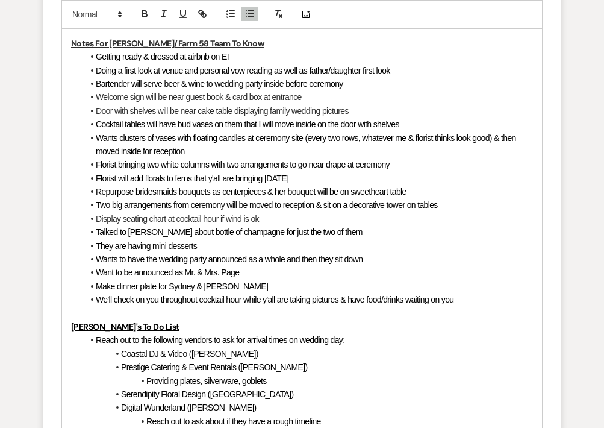
click at [412, 125] on li "Cocktail tables will have bud vases on them that I will move inside on the door…" at bounding box center [308, 123] width 450 height 13
drag, startPoint x: 131, startPoint y: 249, endPoint x: 96, endPoint y: 249, distance: 34.3
click at [96, 249] on span "They are having mini desserts" at bounding box center [146, 246] width 101 height 10
click at [187, 251] on li "Having mini desserts" at bounding box center [308, 245] width 450 height 13
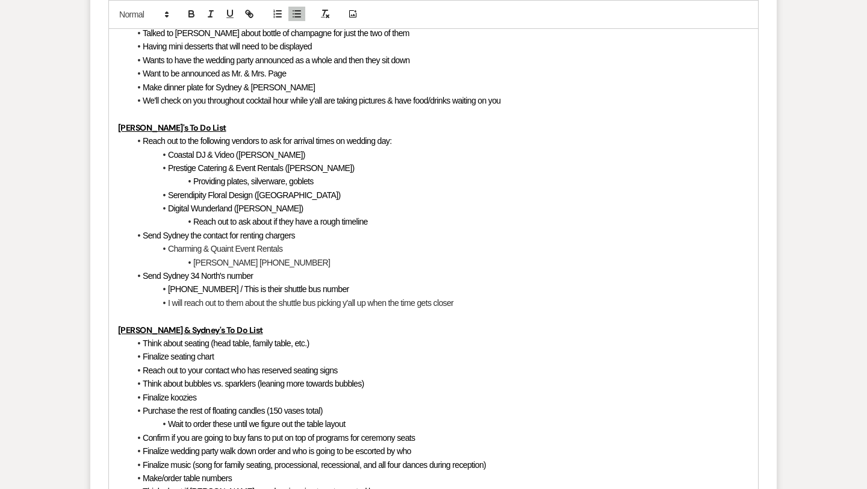
scroll to position [2595, 0]
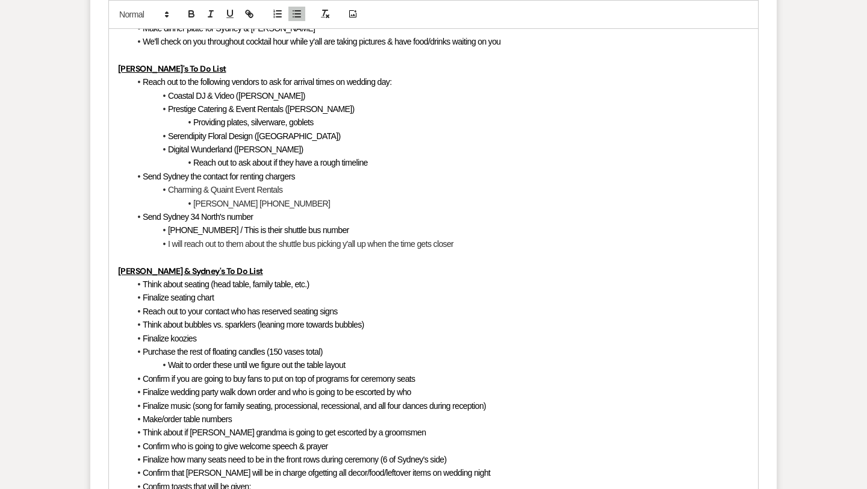
click at [462, 246] on li "I will reach out to them about the shuttle bus picking y'all up when the time g…" at bounding box center [439, 243] width 619 height 13
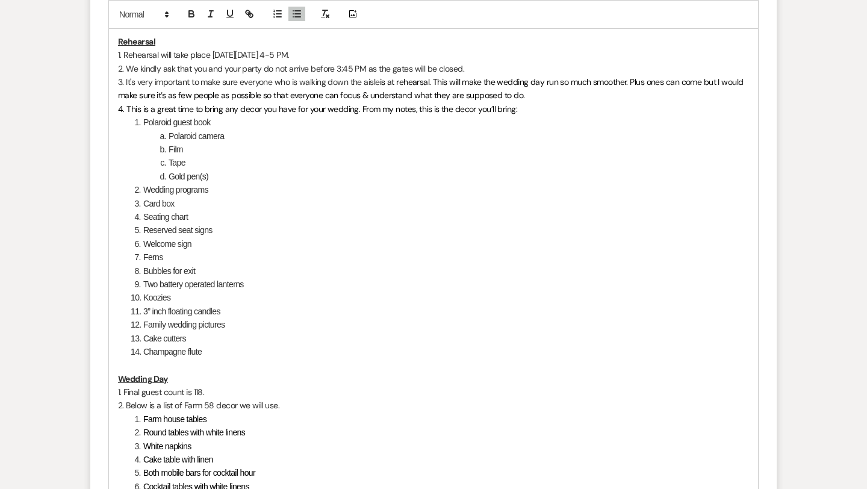
scroll to position [1710, 0]
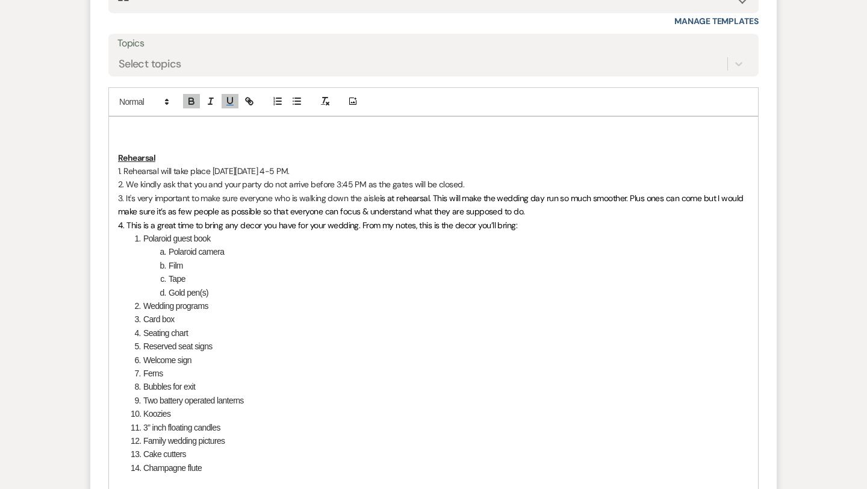
click at [133, 125] on p at bounding box center [433, 130] width 631 height 13
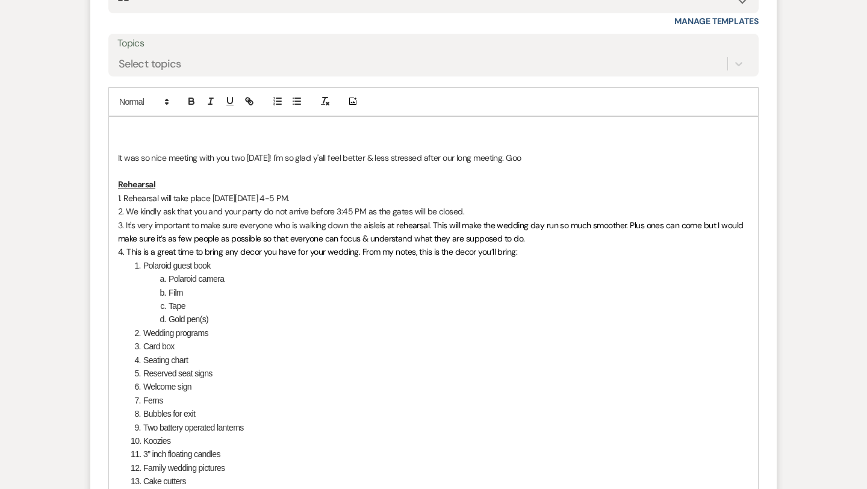
click at [125, 129] on p at bounding box center [433, 130] width 631 height 13
click at [551, 156] on p "It was so nice meeting with you two [DATE]! I'm so glad y'all feel better & les…" at bounding box center [433, 157] width 631 height 13
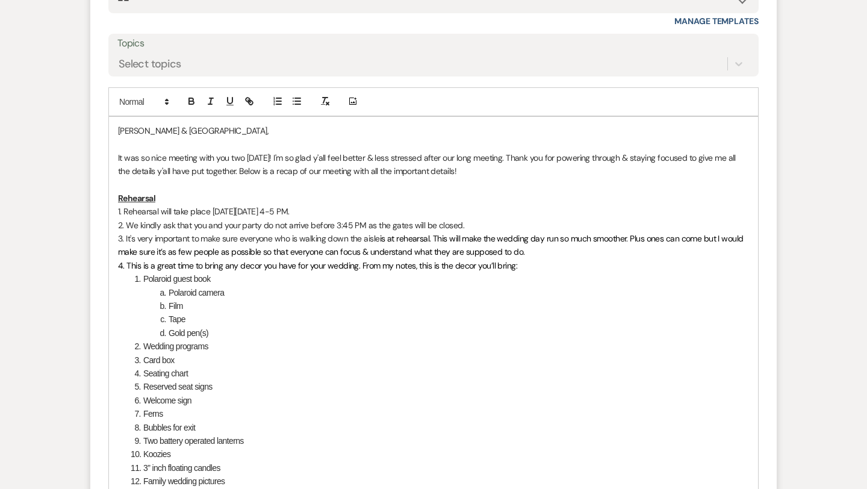
click at [308, 161] on p "It was so nice meeting with you two [DATE]! I'm so glad y'all feel better & les…" at bounding box center [433, 164] width 631 height 27
click at [132, 172] on p "It was so nice meeting with you two [DATE]! I'm glad y'all feel better & less s…" at bounding box center [433, 164] width 631 height 27
click at [453, 171] on p "It was so nice meeting with you two [DATE]! I'm glad y'all feel better & less s…" at bounding box center [433, 164] width 631 height 27
click at [512, 172] on p "It was so nice meeting with you two [DATE]! I'm glad y'all feel better & less s…" at bounding box center [433, 164] width 631 height 27
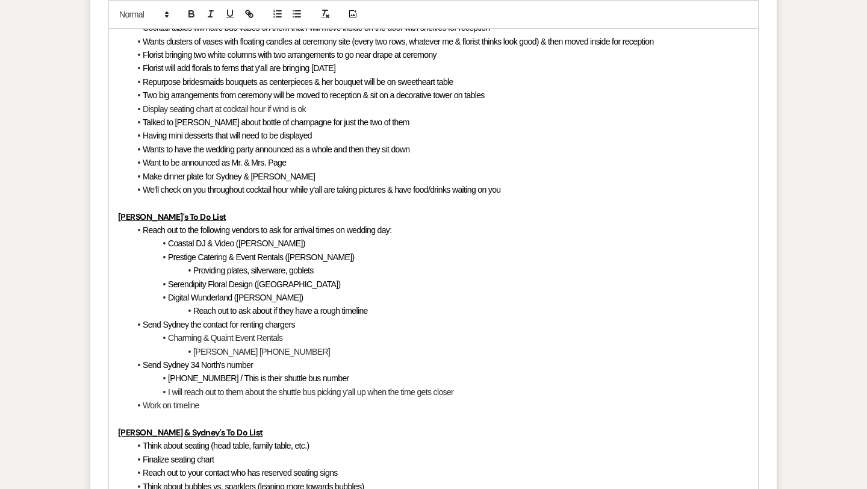
scroll to position [2674, 0]
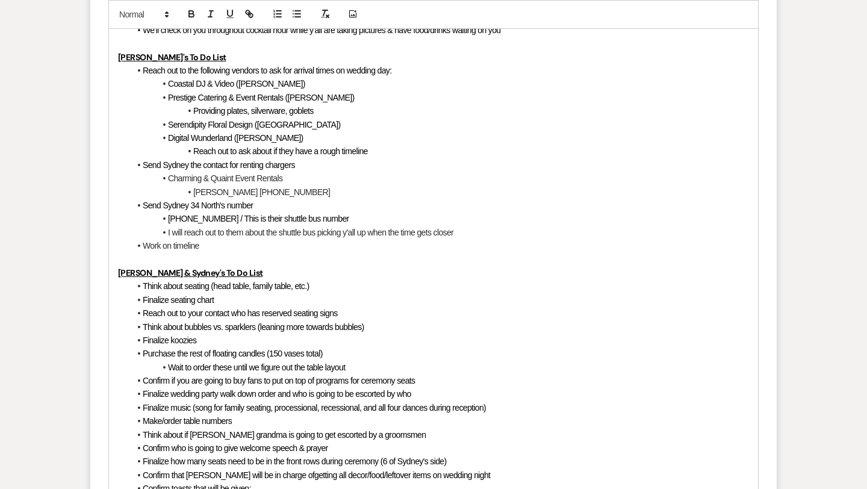
click at [258, 250] on li "Work on timeline" at bounding box center [439, 245] width 619 height 13
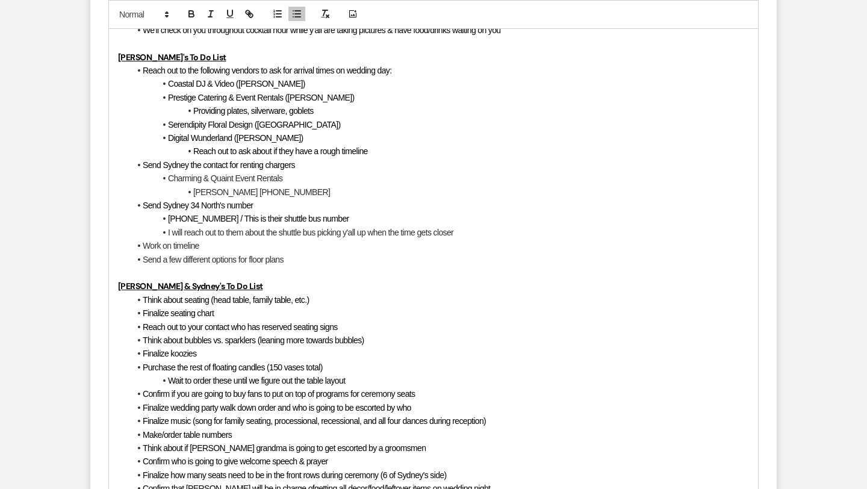
click at [169, 260] on li "Send a few different options for floor plans" at bounding box center [439, 259] width 619 height 13
click at [164, 260] on li "Send a few different options for floor plans" at bounding box center [439, 259] width 619 height 13
click at [311, 244] on li "Work on timeline" at bounding box center [439, 245] width 619 height 13
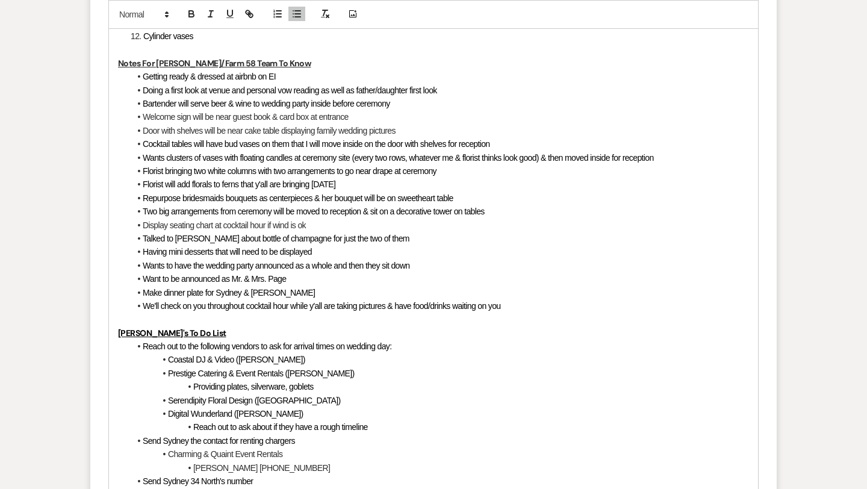
scroll to position [2394, 0]
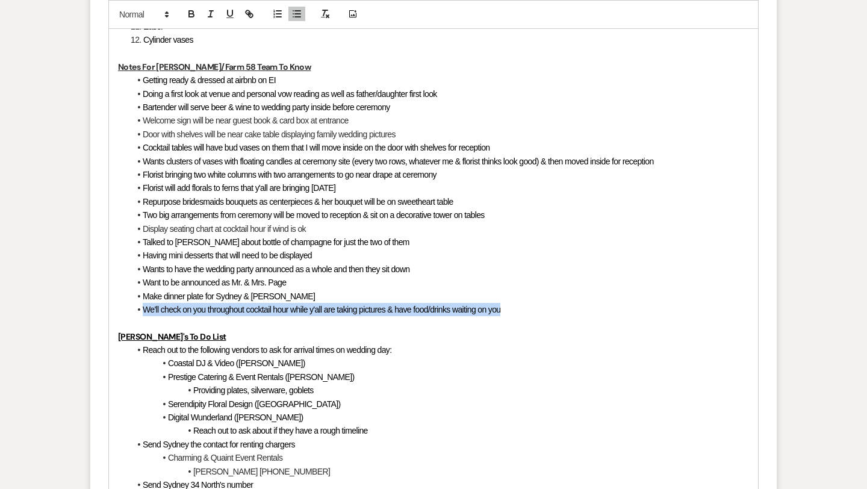
drag, startPoint x: 504, startPoint y: 310, endPoint x: 146, endPoint y: 312, distance: 358.3
click at [146, 312] on span "We'll check on you throughout cocktail hour while y'all are taking pictures & h…" at bounding box center [322, 310] width 358 height 10
copy span "We'll check on you throughout cocktail hour while y'all are taking pictures & h…"
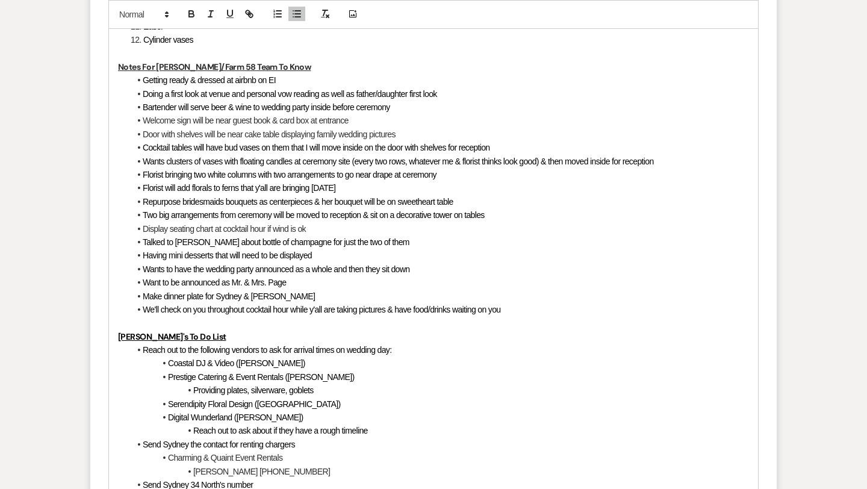
click at [327, 258] on li "Having mini desserts that will need to be displayed" at bounding box center [439, 255] width 619 height 13
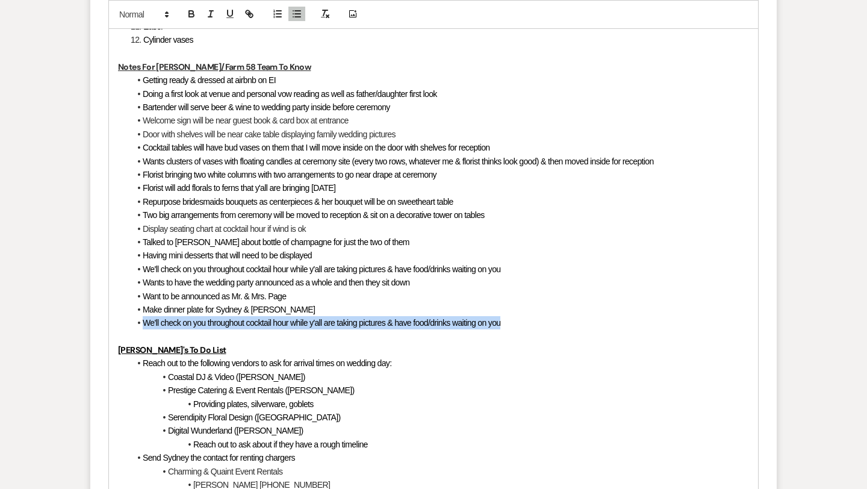
drag, startPoint x: 505, startPoint y: 322, endPoint x: 143, endPoint y: 325, distance: 361.9
click at [143, 325] on li "We'll check on you throughout cocktail hour while y'all are taking pictures & h…" at bounding box center [439, 322] width 619 height 13
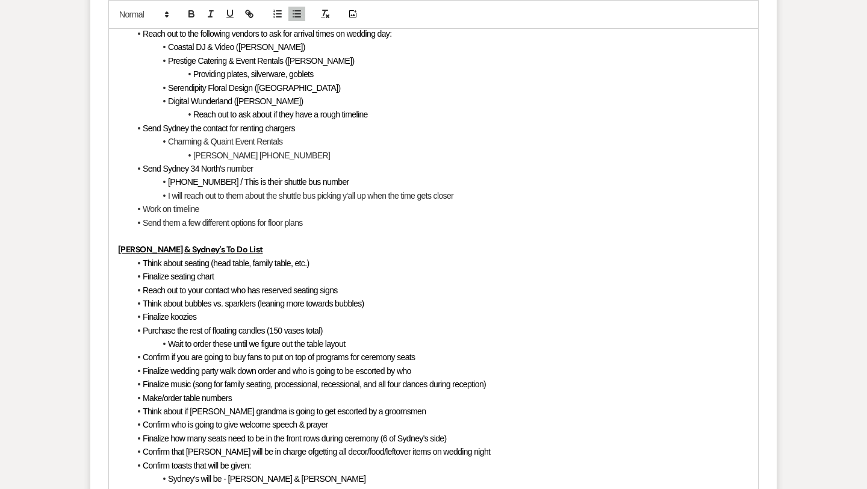
scroll to position [2914, 0]
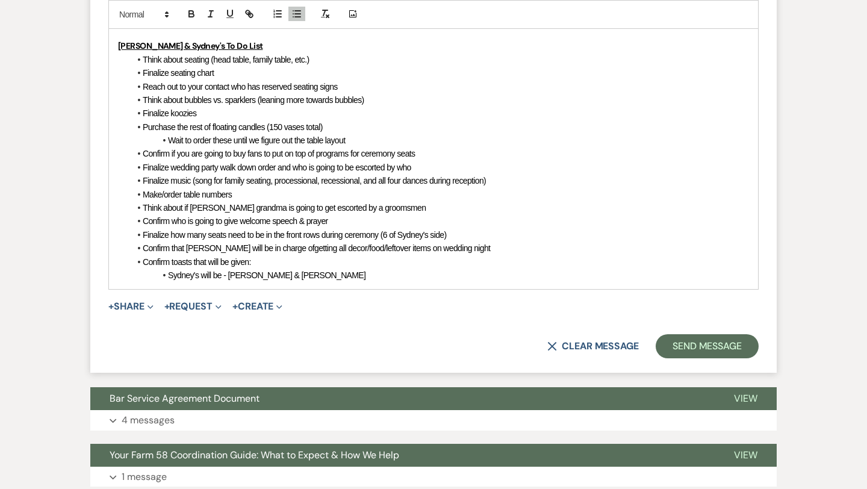
click at [242, 75] on li "Finalize seating chart" at bounding box center [439, 72] width 619 height 13
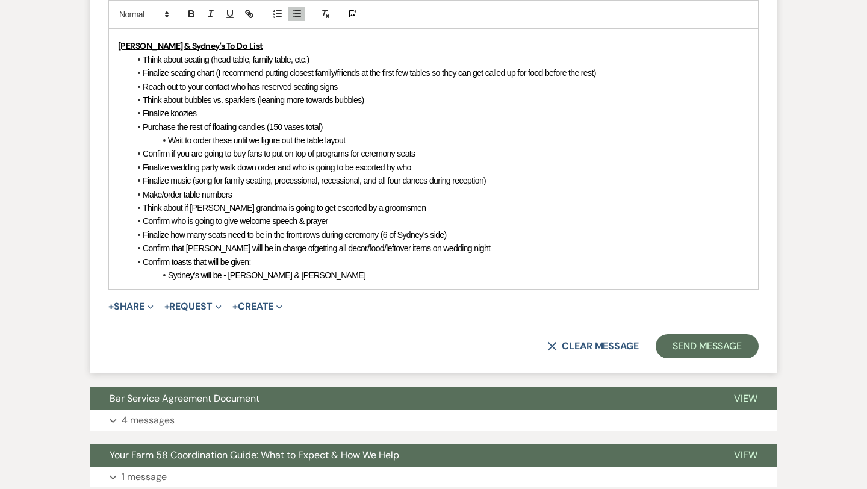
click at [344, 88] on li "Reach out to your contact who has reserved seating signs" at bounding box center [439, 86] width 619 height 13
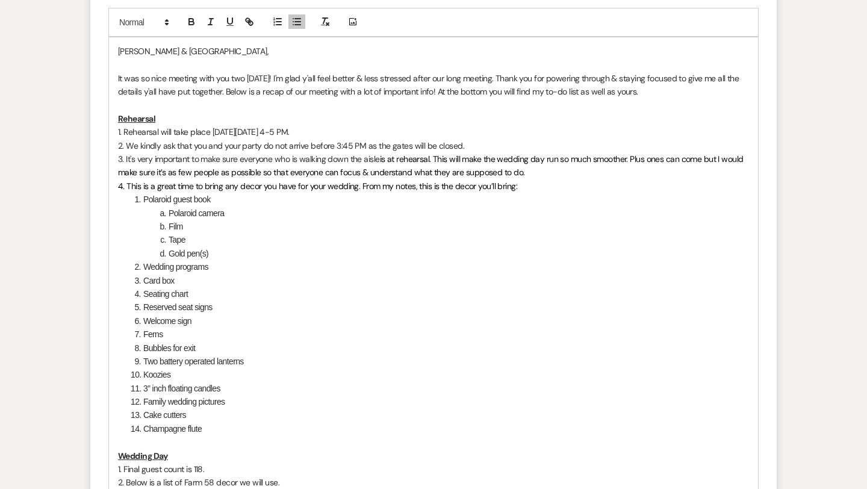
scroll to position [1787, 0]
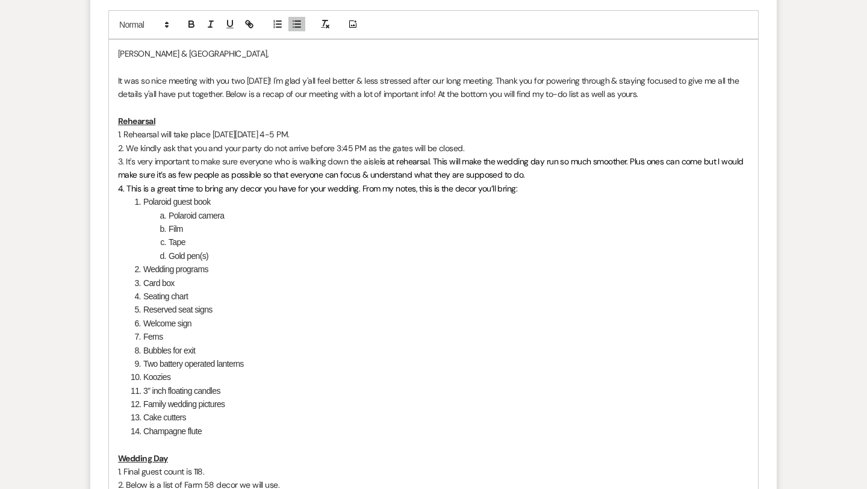
click at [603, 95] on p "It was so nice meeting with you two [DATE]! I'm glad y'all feel better & less s…" at bounding box center [433, 87] width 631 height 27
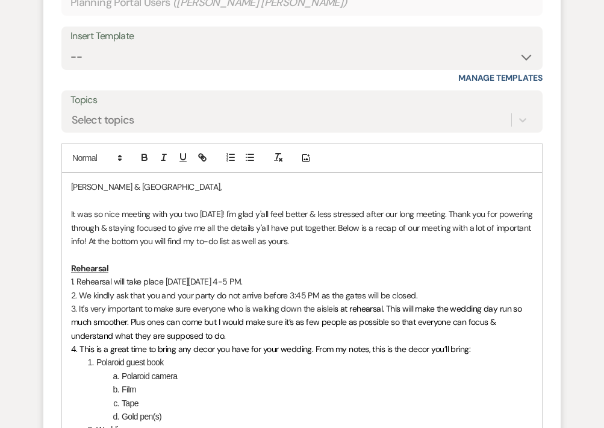
scroll to position [1873, 0]
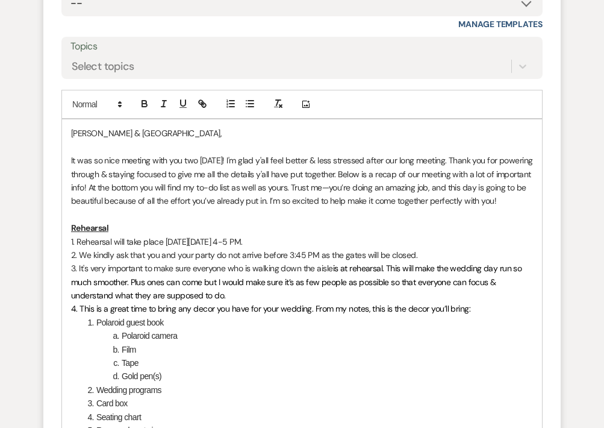
click at [367, 190] on p "It was so nice meeting with you two [DATE]! I'm glad y'all feel better & less s…" at bounding box center [302, 181] width 462 height 54
click at [494, 188] on p "It was so nice meeting with you two [DATE]! I'm glad y'all feel better & less s…" at bounding box center [302, 181] width 462 height 54
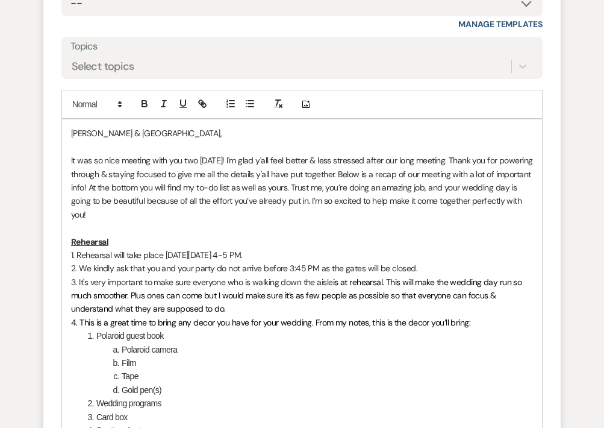
click at [157, 210] on p "It was so nice meeting with you two [DATE]! I'm glad y'all feel better & less s…" at bounding box center [302, 187] width 462 height 67
click at [328, 185] on p "It was so nice meeting with you two [DATE]! I'm glad y'all feel better & less s…" at bounding box center [302, 187] width 462 height 67
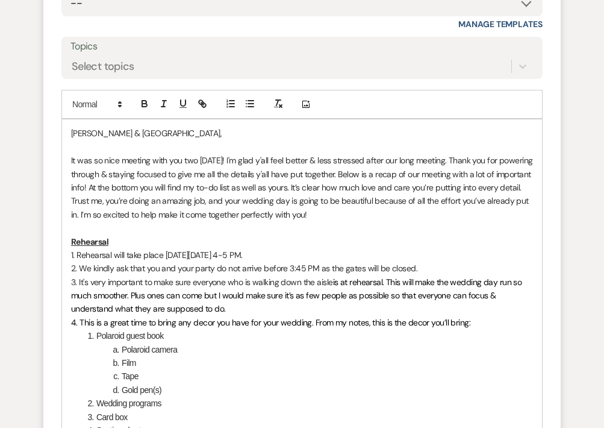
click at [328, 189] on p "It was so nice meeting with you two [DATE]! I'm glad y'all feel better & less s…" at bounding box center [302, 187] width 462 height 67
click at [328, 184] on p "It was so nice meeting with you two [DATE]! I'm glad y'all feel better & less s…" at bounding box center [302, 187] width 462 height 67
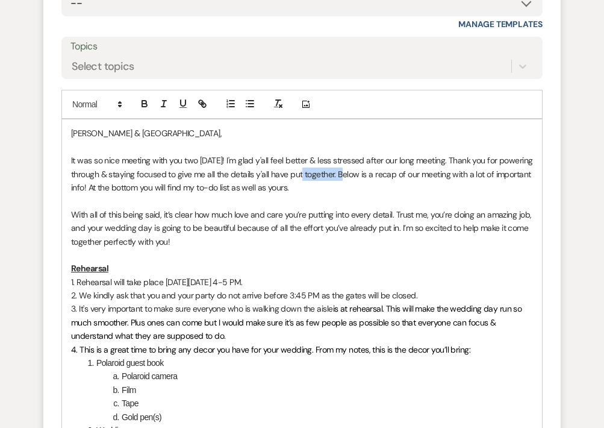
drag, startPoint x: 369, startPoint y: 176, endPoint x: 323, endPoint y: 176, distance: 45.8
click at [323, 176] on p "It was so nice meeting with you two [DATE]! I'm glad y'all feel better & less s…" at bounding box center [302, 174] width 462 height 40
click at [340, 189] on p "It was so nice meeting with you two [DATE]! I'm glad y'all feel better & less s…" at bounding box center [302, 174] width 462 height 40
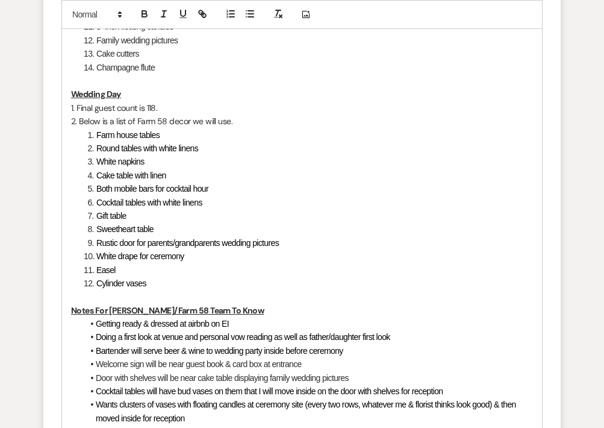
scroll to position [2402, 0]
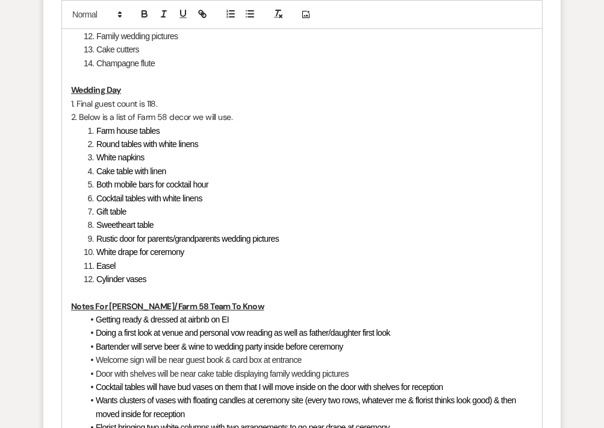
click at [138, 90] on p "Wedding Day" at bounding box center [302, 89] width 462 height 13
drag, startPoint x: 125, startPoint y: 86, endPoint x: 74, endPoint y: 88, distance: 50.6
click at [74, 88] on u "Wedding Day Guest Count &" at bounding box center [125, 89] width 108 height 11
click at [153, 97] on p "1. Final guest count is 118." at bounding box center [302, 103] width 462 height 13
click at [151, 89] on p "Guest Count &" at bounding box center [302, 89] width 462 height 13
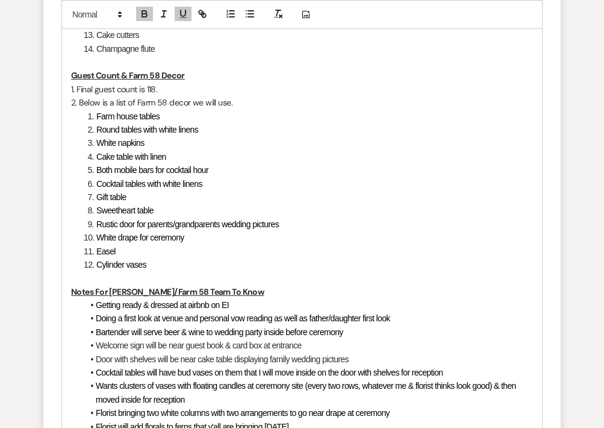
scroll to position [2420, 0]
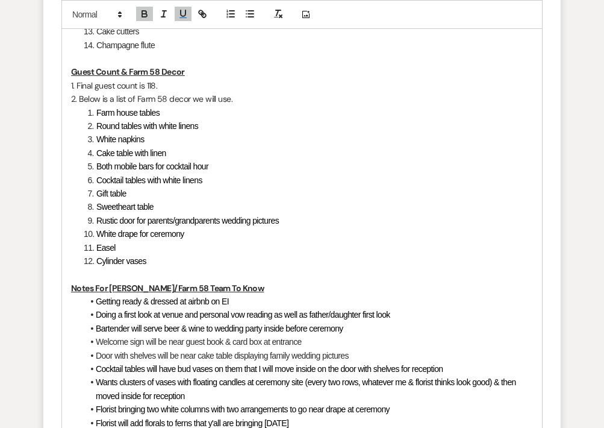
click at [176, 85] on p "1. Final guest count is 118." at bounding box center [302, 85] width 462 height 13
click at [266, 85] on p "1. Final guest count is 118. Let me know if this changesI" at bounding box center [302, 85] width 462 height 13
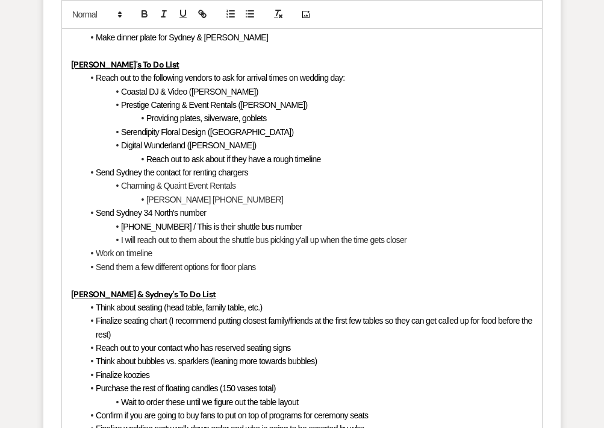
scroll to position [2890, 0]
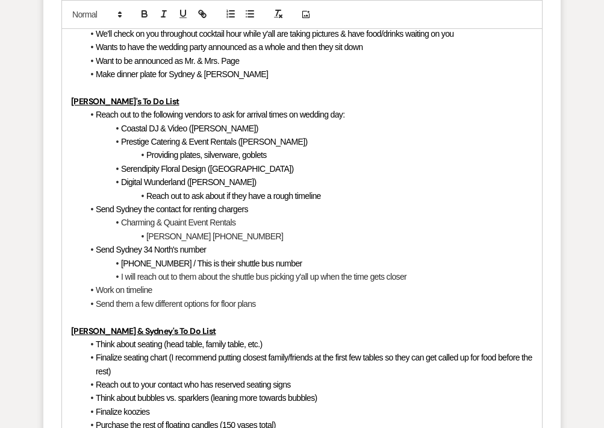
click at [269, 305] on li "Send them a few different options for floor plans" at bounding box center [308, 303] width 450 height 13
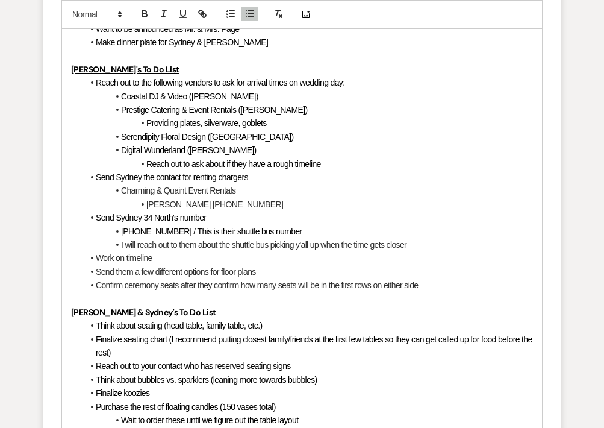
scroll to position [2916, 0]
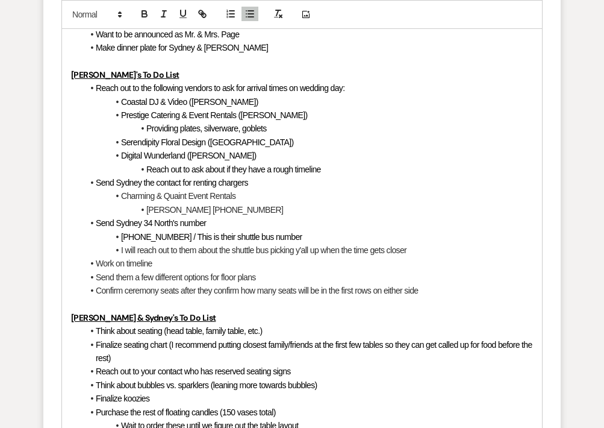
click at [178, 290] on li "Confirm ceremony seats after they confirm how many seats will be in the first r…" at bounding box center [308, 290] width 450 height 13
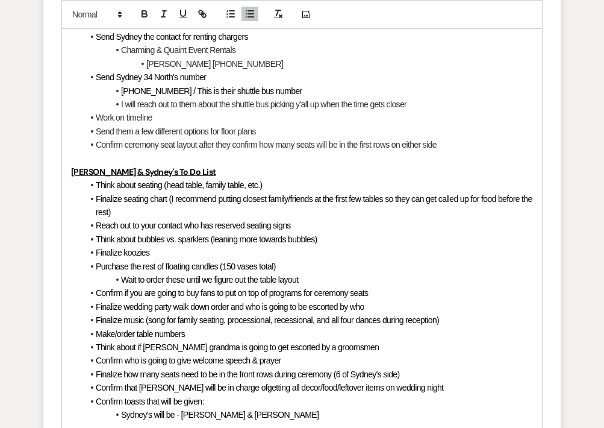
scroll to position [3063, 0]
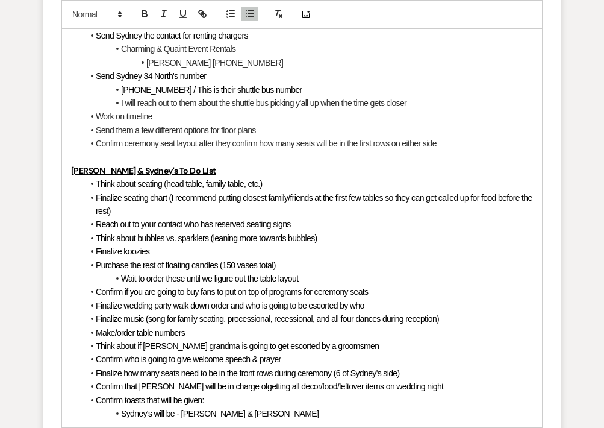
click at [389, 143] on li "Confirm ceremony seat layout after they confirm how many seats will be in the f…" at bounding box center [308, 143] width 450 height 13
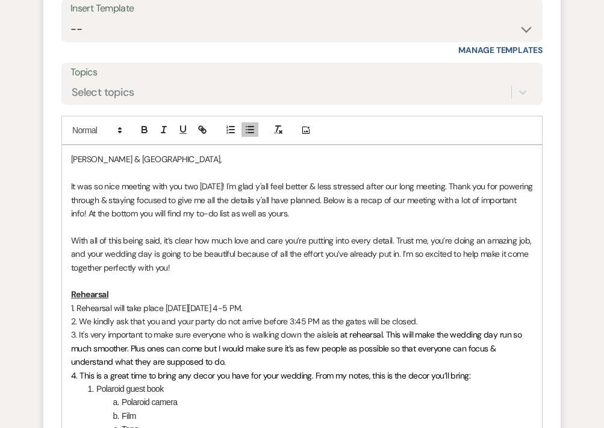
scroll to position [1845, 0]
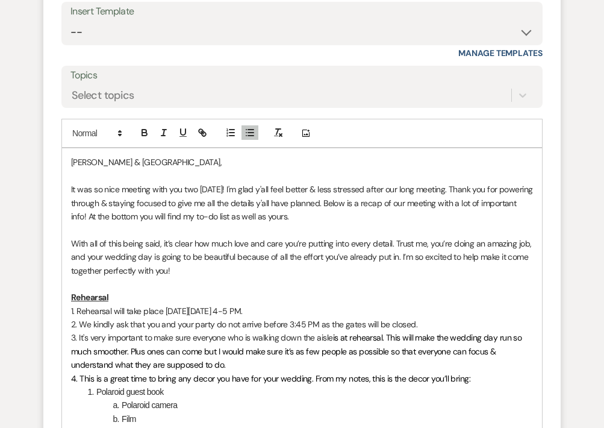
click at [338, 217] on p "It was so nice meeting with you two [DATE]! I'm glad y'all feel better & less s…" at bounding box center [302, 202] width 462 height 40
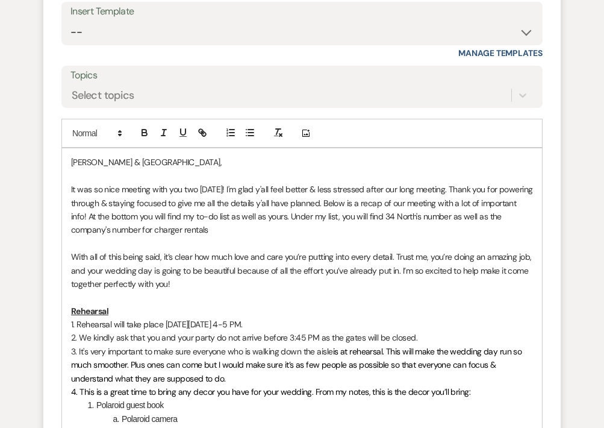
click at [157, 229] on p "It was so nice meeting with you two [DATE]! I'm glad y'all feel better & less s…" at bounding box center [302, 209] width 462 height 54
drag, startPoint x: 344, startPoint y: 233, endPoint x: 272, endPoint y: 234, distance: 72.3
click at [272, 234] on p "It was so nice meeting with you two [DATE]! I'm glad y'all feel better & less s…" at bounding box center [302, 209] width 462 height 54
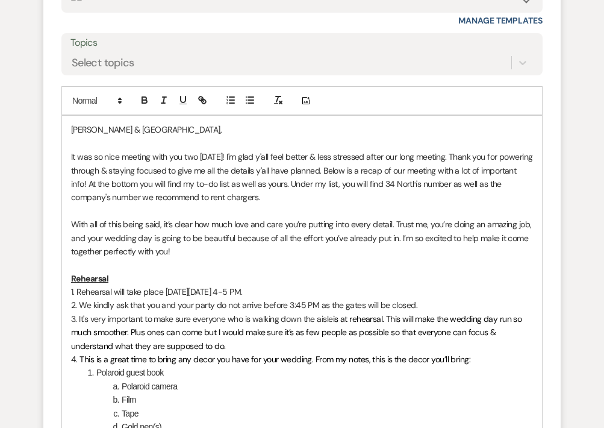
scroll to position [1878, 0]
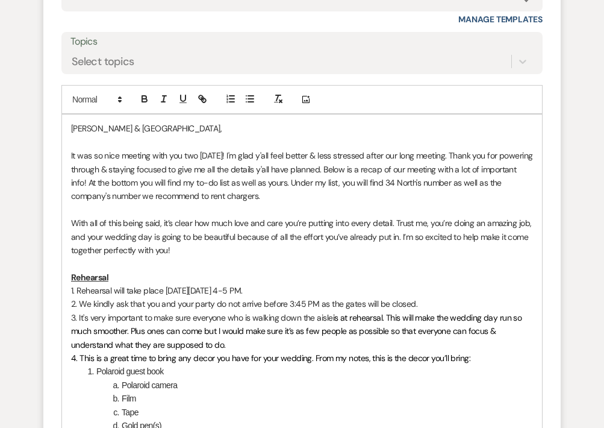
click at [461, 184] on p "It was so nice meeting with you two [DATE]! I'm glad y'all feel better & less s…" at bounding box center [302, 176] width 462 height 54
click at [308, 196] on p "It was so nice meeting with you two [DATE]! I'm glad y'all feel better & less s…" at bounding box center [302, 176] width 462 height 54
click at [267, 196] on p "It was so nice meeting with you two [DATE]! I'm glad y'all feel better & less s…" at bounding box center [302, 176] width 462 height 54
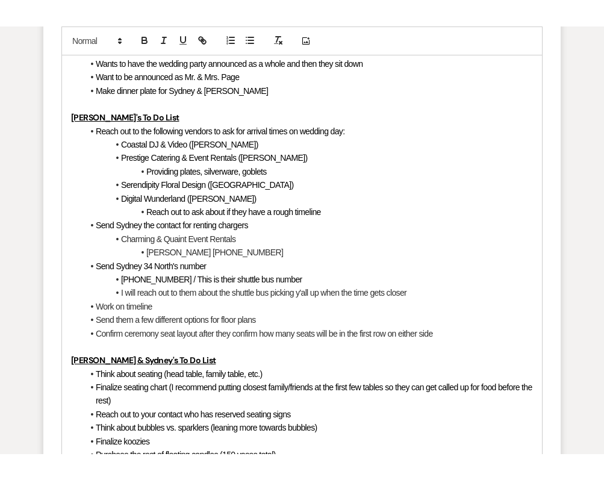
scroll to position [2926, 0]
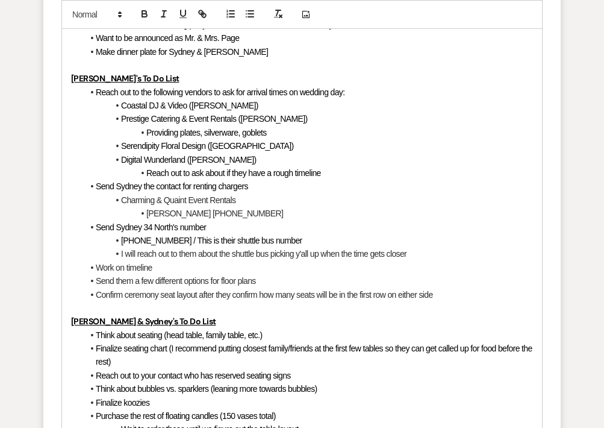
click at [269, 281] on li "Send them a few different options for floor plans" at bounding box center [308, 280] width 450 height 13
click at [298, 297] on li "Confirm ceremony seat layout after they confirm how many seats will be in the f…" at bounding box center [308, 294] width 450 height 13
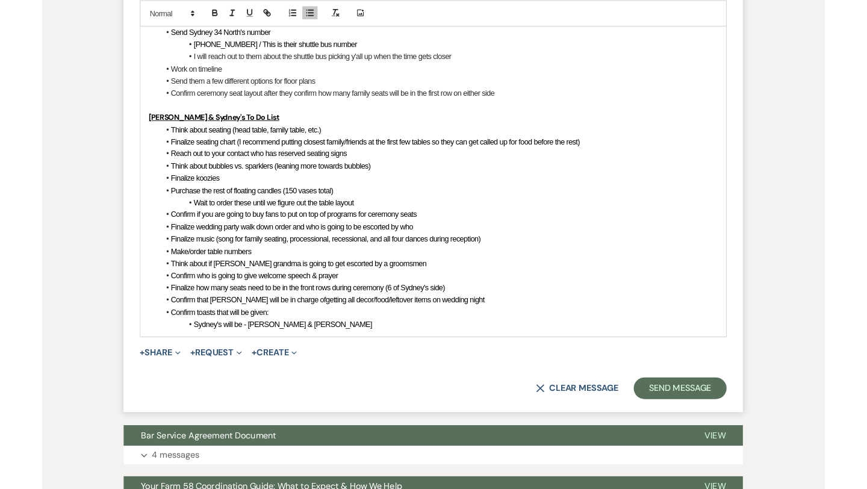
scroll to position [2897, 0]
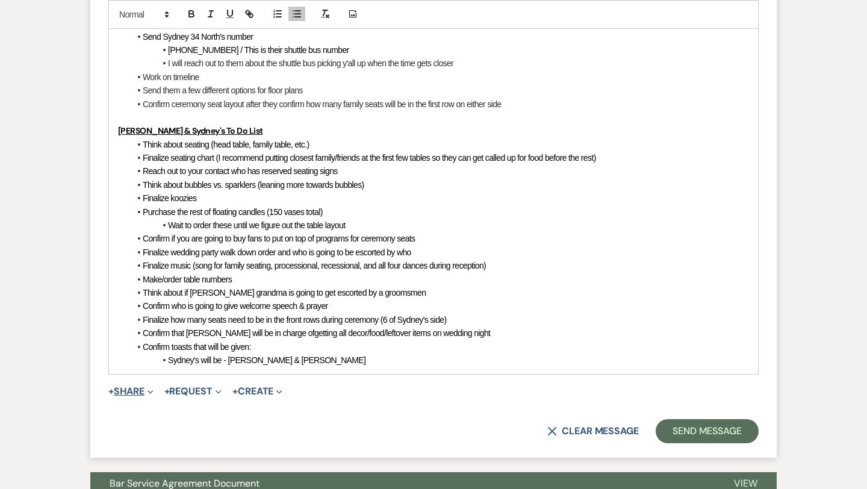
click at [140, 394] on button "+ Share Expand" at bounding box center [130, 392] width 45 height 10
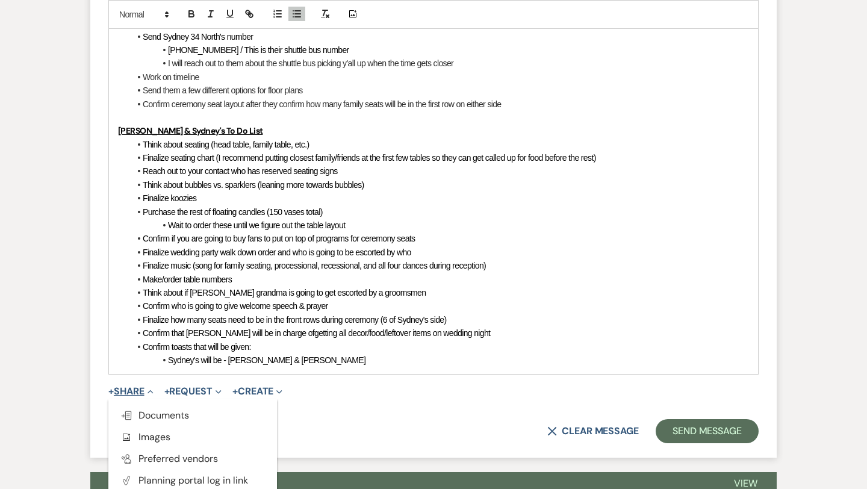
click at [158, 413] on span "Doc Upload Documents" at bounding box center [154, 415] width 69 height 13
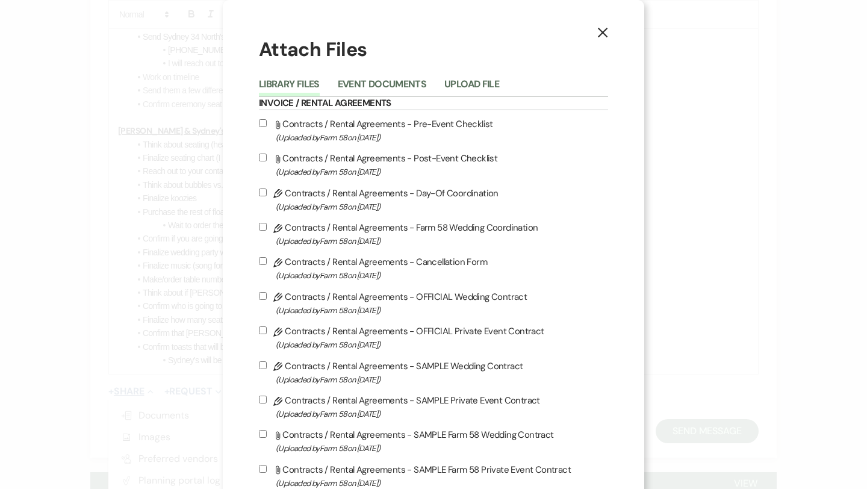
click at [467, 83] on button "Upload File" at bounding box center [471, 87] width 55 height 17
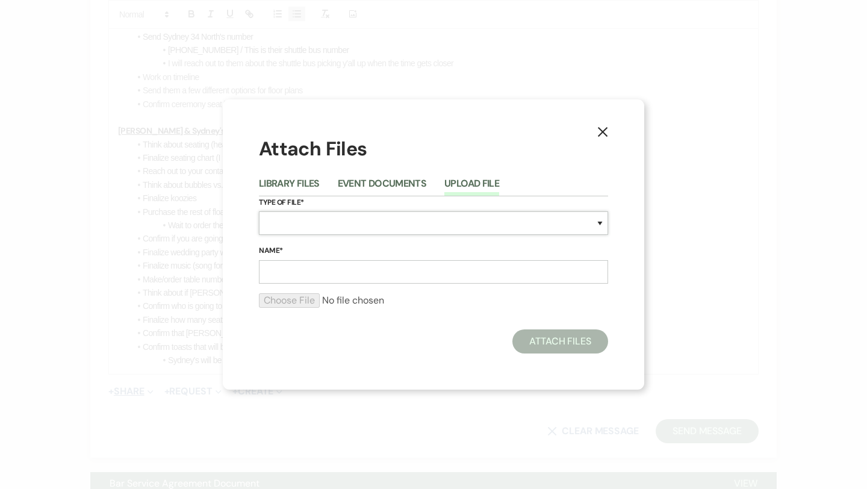
click at [322, 223] on select "Special Event Insurance Vendor Certificate of Insurance Contracts / Rental Agre…" at bounding box center [433, 222] width 349 height 23
select select "30"
click at [314, 266] on input "Name*" at bounding box center [433, 271] width 349 height 23
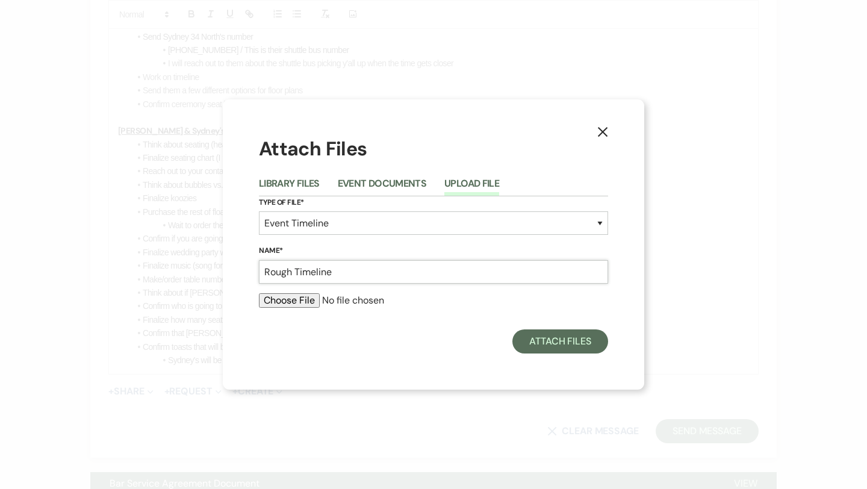
type input "Rough Timeline"
click at [293, 300] on input "file" at bounding box center [433, 300] width 349 height 14
type input "C:\fakepath\Rough Timeline 9.20 - [GEOGRAPHIC_DATA] & [PERSON_NAME] Wedding.pdf"
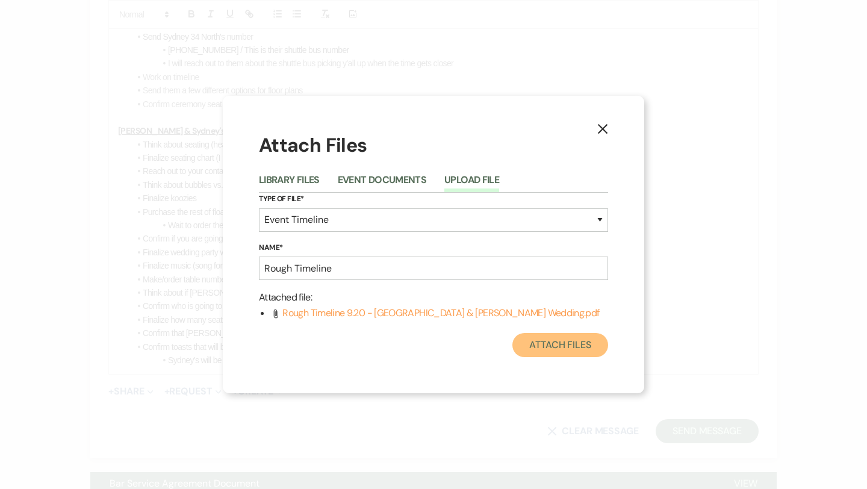
click at [553, 346] on button "Attach Files" at bounding box center [560, 345] width 96 height 24
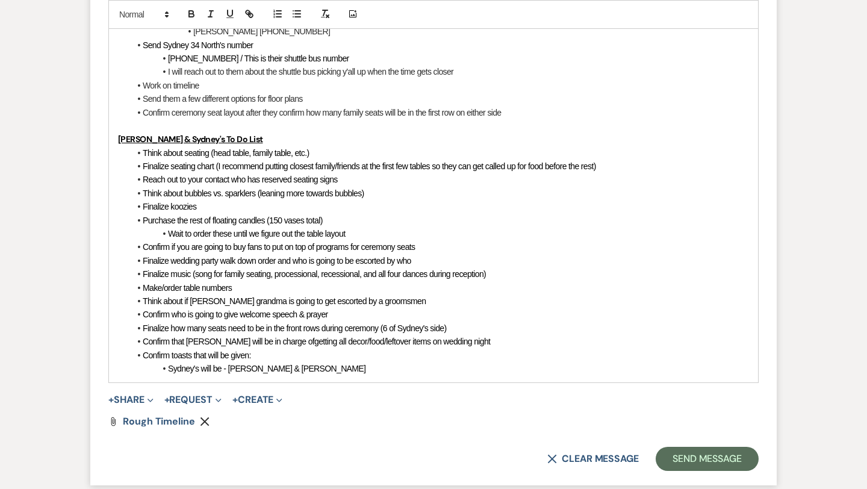
scroll to position [2969, 0]
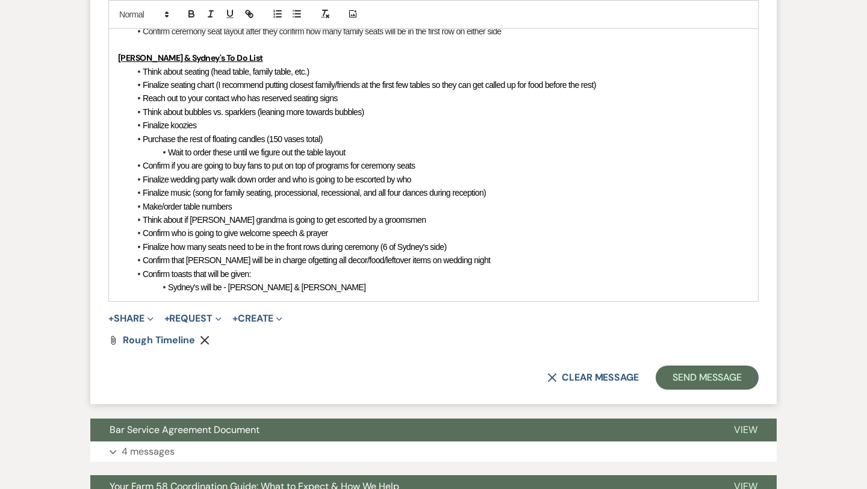
click at [334, 293] on li "Sydney's will be - [PERSON_NAME] & [PERSON_NAME]" at bounding box center [439, 287] width 619 height 13
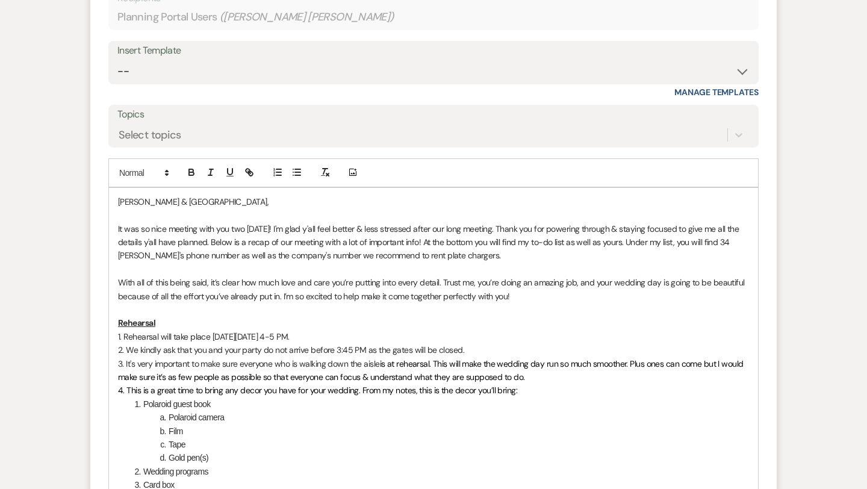
scroll to position [1640, 0]
click at [498, 253] on p "It was so nice meeting with you two [DATE]! I'm glad y'all feel better & less s…" at bounding box center [433, 241] width 631 height 40
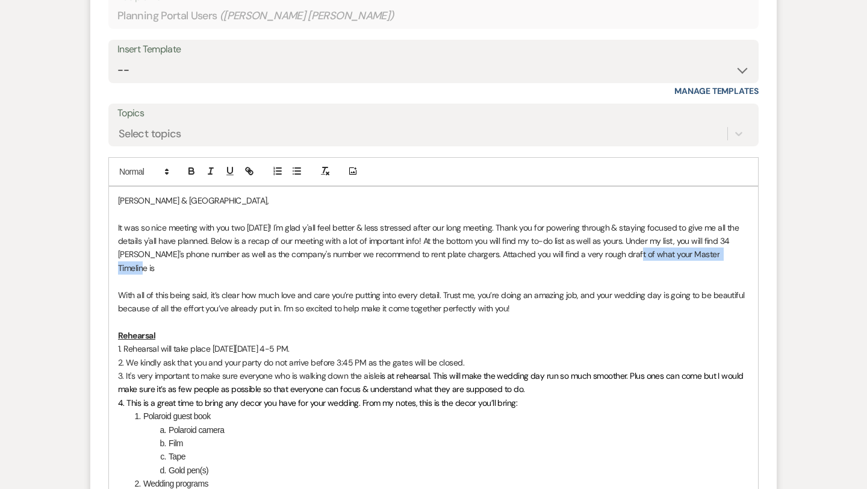
drag, startPoint x: 720, startPoint y: 255, endPoint x: 615, endPoint y: 254, distance: 104.2
click at [603, 254] on p "It was so nice meeting with you two [DATE]! I'm glad y'all feel better & less s…" at bounding box center [433, 248] width 631 height 54
click at [603, 258] on p "It was so nice meeting with you two [DATE]! I'm glad y'all feel better & less s…" at bounding box center [433, 248] width 631 height 54
click at [294, 272] on p "It was so nice meeting with you two [DATE]! I'm glad y'all feel better & less s…" at bounding box center [433, 248] width 631 height 54
click at [190, 241] on p "It was so nice meeting with you two [DATE]! I'm glad y'all feel better & less s…" at bounding box center [433, 248] width 631 height 54
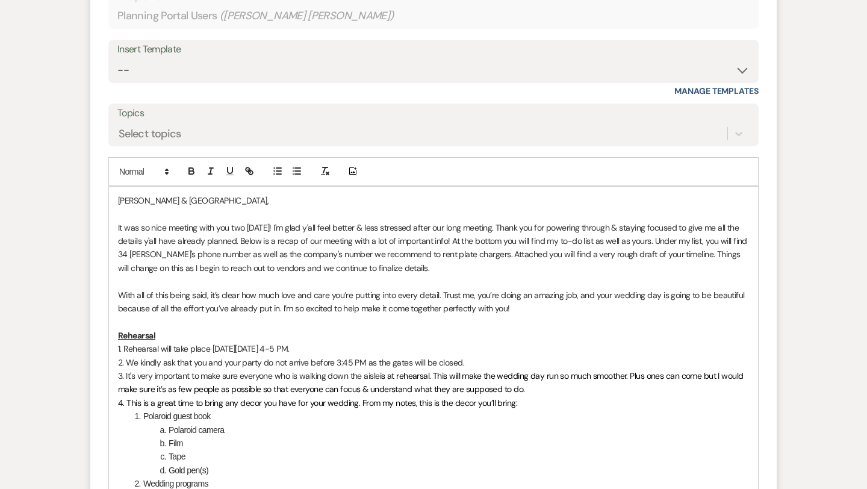
click at [173, 266] on p "It was so nice meeting with you two [DATE]! I'm glad y'all feel better & less s…" at bounding box center [433, 248] width 631 height 54
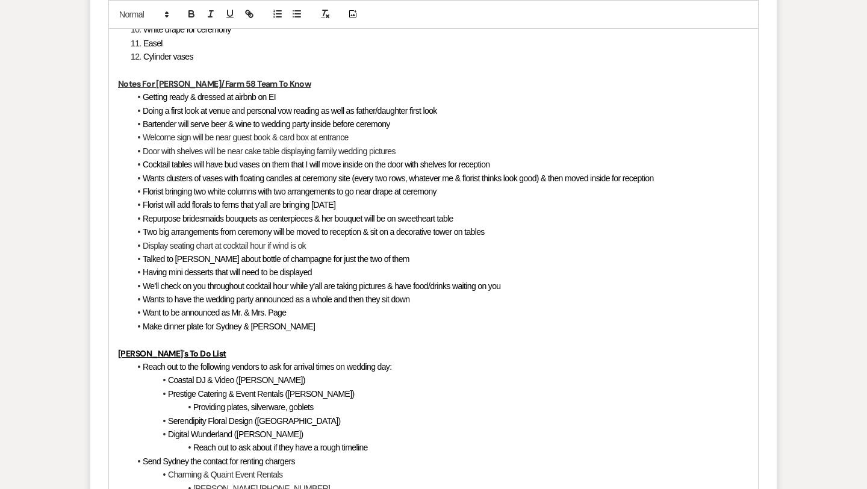
scroll to position [2449, 0]
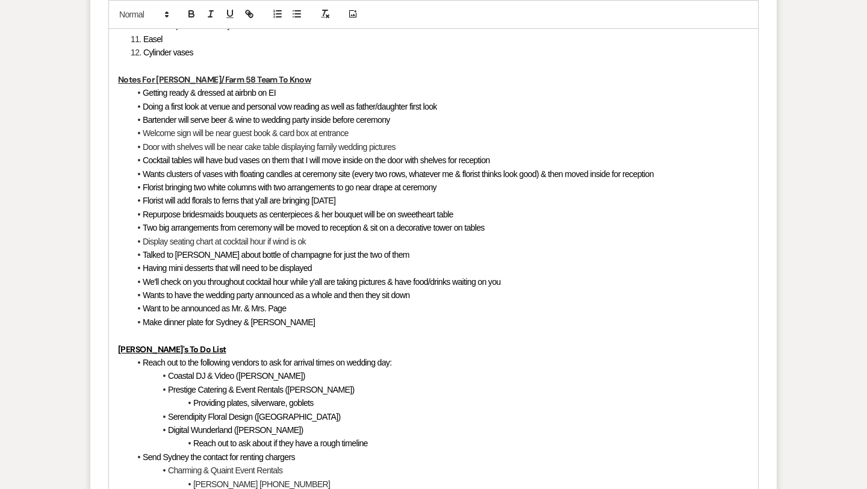
click at [177, 122] on span "Bartender will serve beer & wine to wedding party inside before ceremony" at bounding box center [267, 120] width 248 height 10
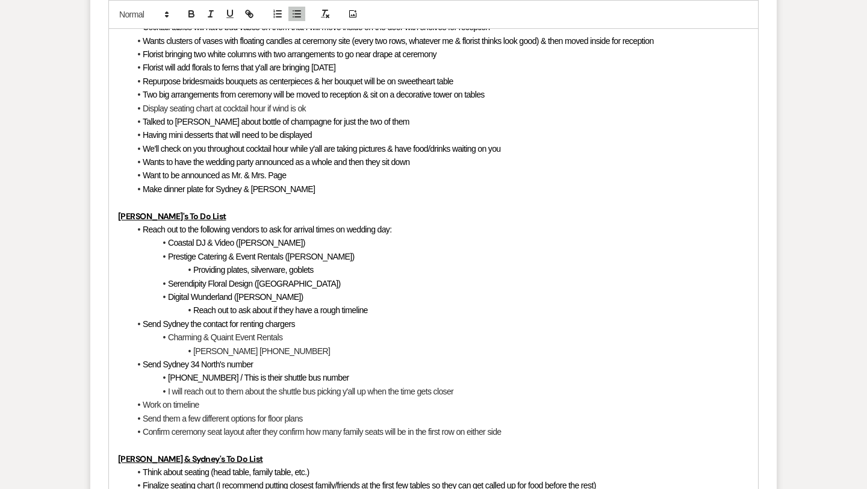
scroll to position [2585, 0]
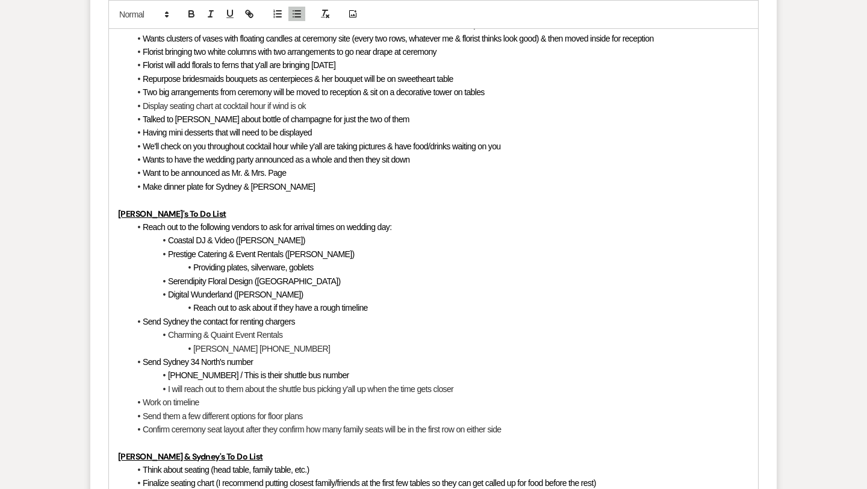
click at [500, 41] on span "Wants clusters of vases with floating candles at ceremony site (every two rows,…" at bounding box center [398, 39] width 511 height 10
click at [514, 39] on span "Wants clusters of vases with floating candles at ceremony site (every two rows,…" at bounding box center [396, 39] width 507 height 10
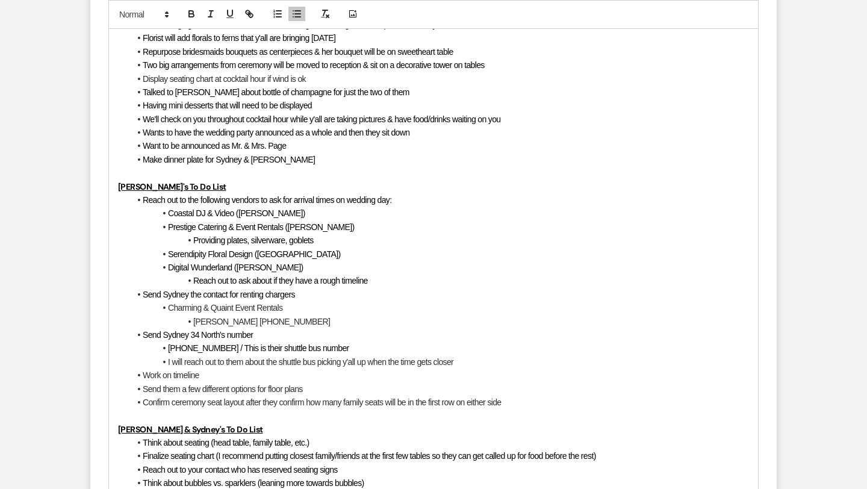
scroll to position [2612, 0]
drag, startPoint x: 455, startPoint y: 64, endPoint x: 400, endPoint y: 70, distance: 55.1
click at [400, 70] on li "Two big arrangements from ceremony will be moved to reception & sit on a decora…" at bounding box center [439, 64] width 619 height 13
click at [403, 75] on li "Display seating chart at cocktail hour if wind is ok" at bounding box center [439, 78] width 619 height 13
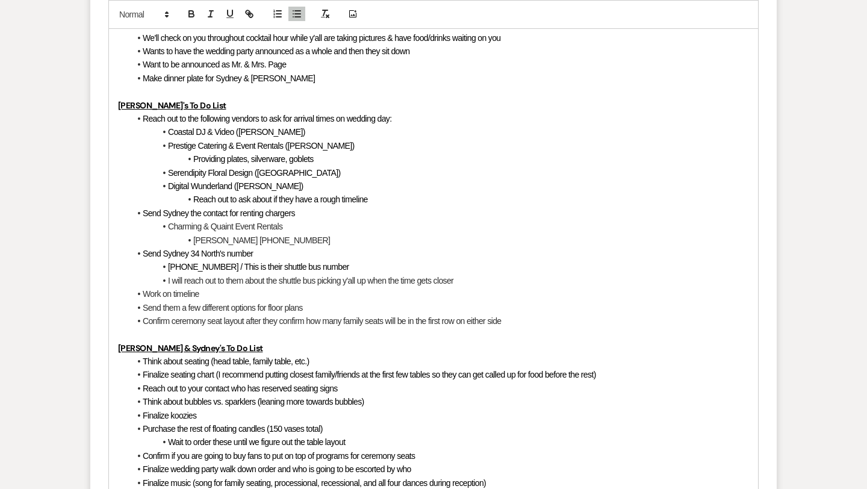
scroll to position [2694, 0]
click at [161, 65] on span "Want to be announced as Mr. & Mrs. Page" at bounding box center [214, 64] width 143 height 10
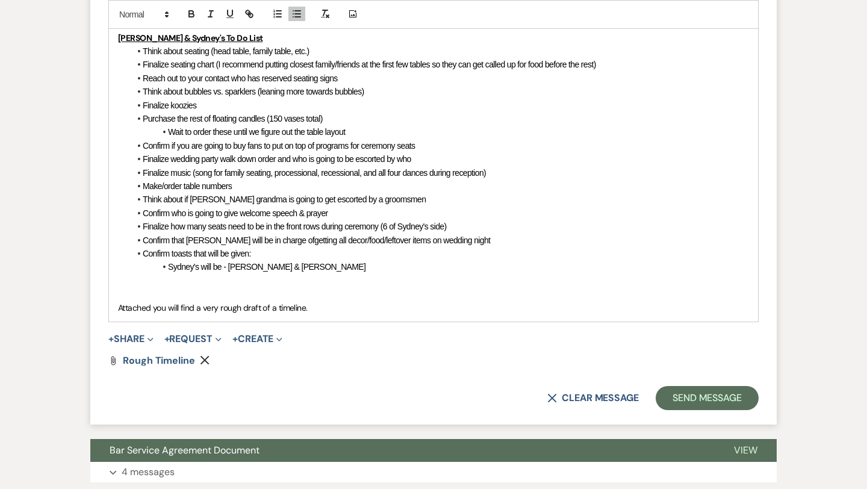
scroll to position [3004, 0]
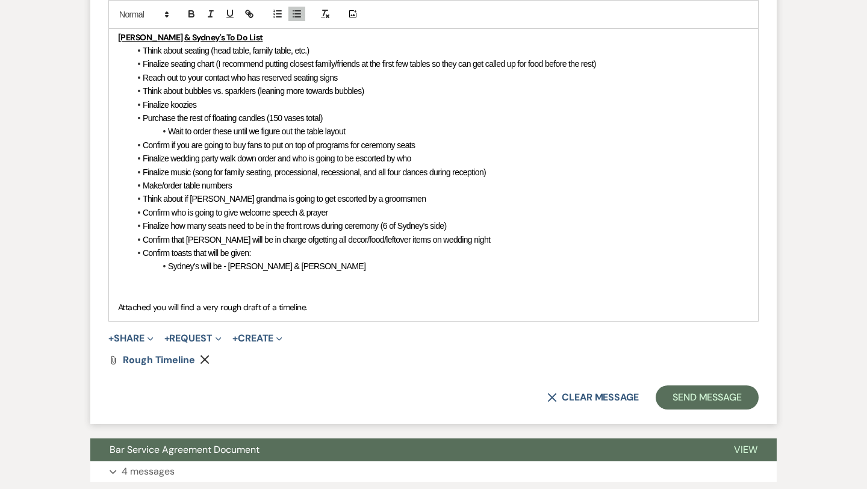
click at [311, 267] on li "Sydney's will be - [PERSON_NAME] & [PERSON_NAME]" at bounding box center [439, 266] width 619 height 13
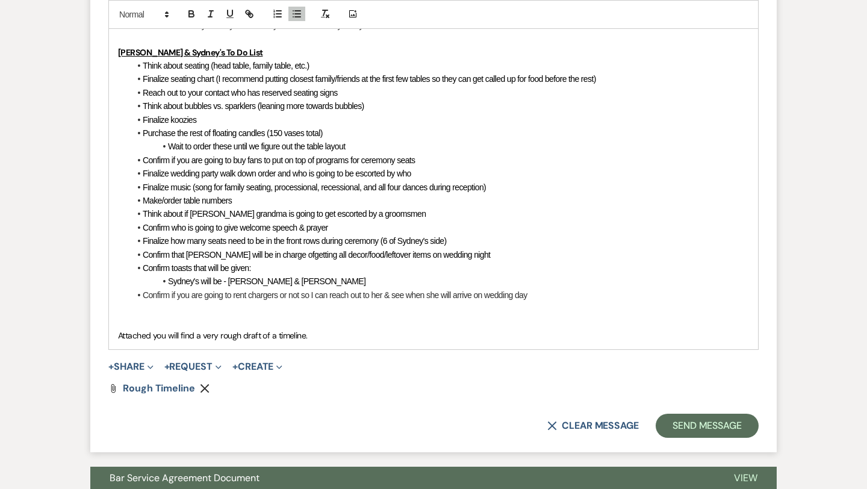
scroll to position [2995, 0]
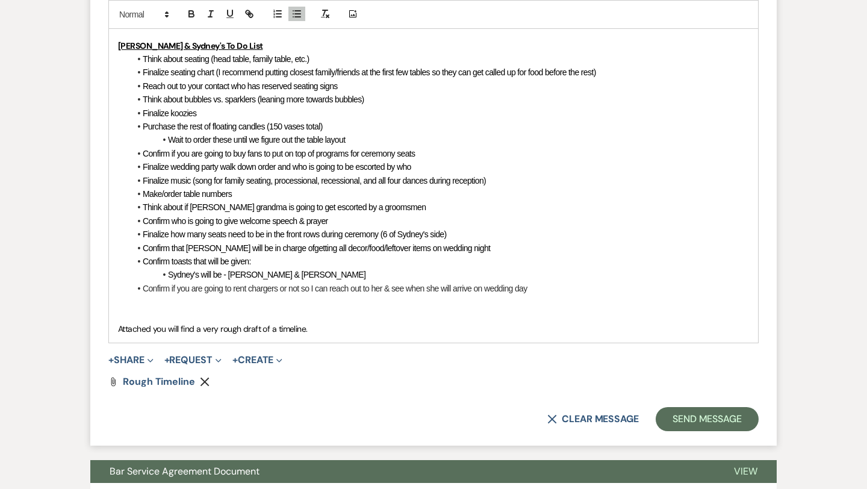
drag, startPoint x: 323, startPoint y: 329, endPoint x: 120, endPoint y: 335, distance: 203.0
click at [120, 335] on p "Attached you will find a very rough draft of a timeline." at bounding box center [433, 328] width 631 height 13
click at [318, 330] on p "Attached you will find a very rough draft of a timeline." at bounding box center [433, 328] width 631 height 13
drag, startPoint x: 311, startPoint y: 329, endPoint x: 119, endPoint y: 332, distance: 192.1
click at [119, 332] on p "Attached you will find a very rough draft of a timeline." at bounding box center [433, 328] width 631 height 13
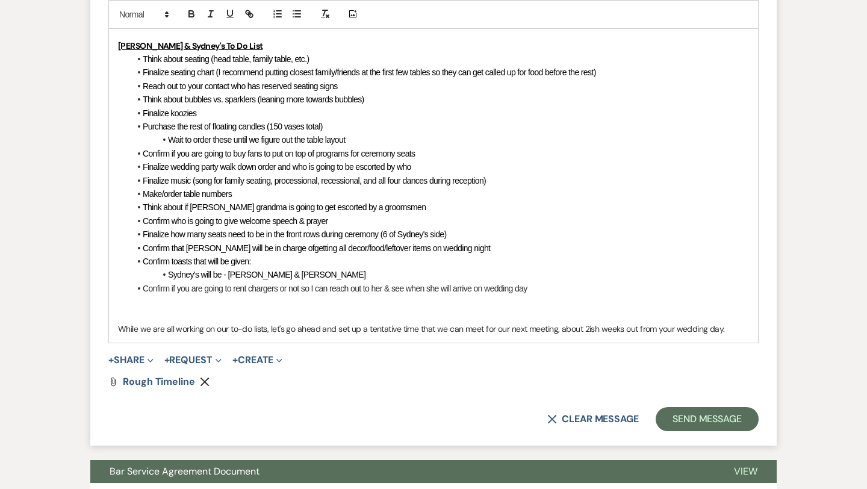
click at [416, 332] on p "While we are all working on our to-do lists, let's go ahead and set up a tentat…" at bounding box center [433, 328] width 631 height 13
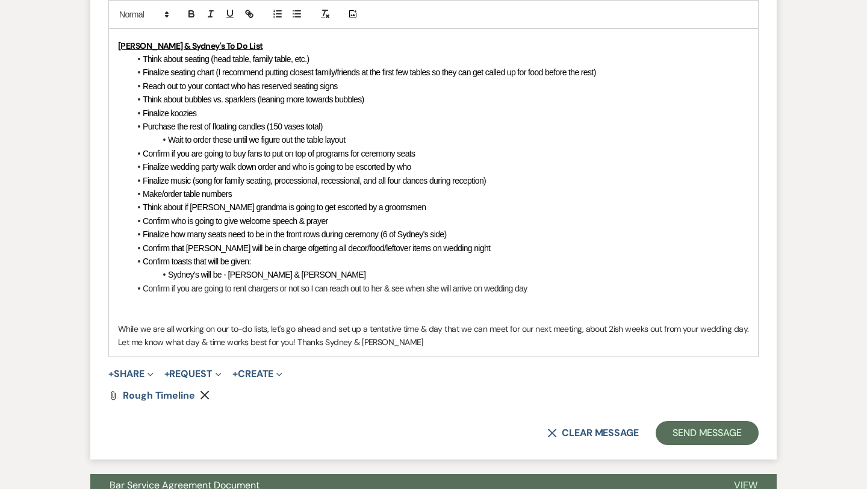
click at [294, 344] on p "While we are all working on our to-do lists, let's go ahead and set up a tentat…" at bounding box center [433, 335] width 631 height 27
click at [409, 340] on p "While we are all working on our to-do lists, let's go ahead and set up a tentat…" at bounding box center [433, 335] width 631 height 27
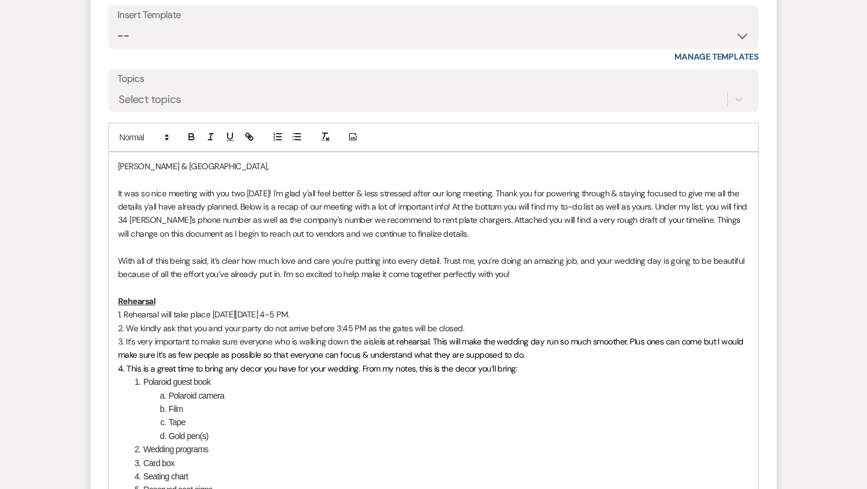
scroll to position [1683, 0]
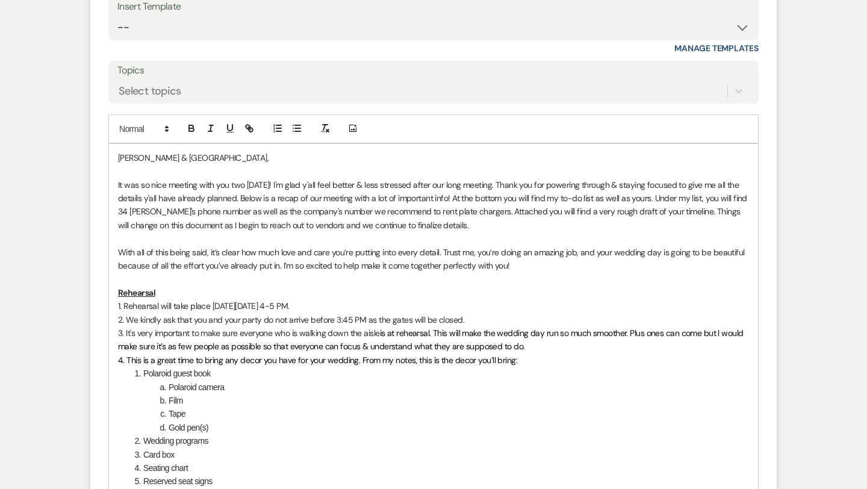
click at [253, 200] on p "It was so nice meeting with you two [DATE]! I'm glad y'all feel better & less s…" at bounding box center [433, 205] width 631 height 54
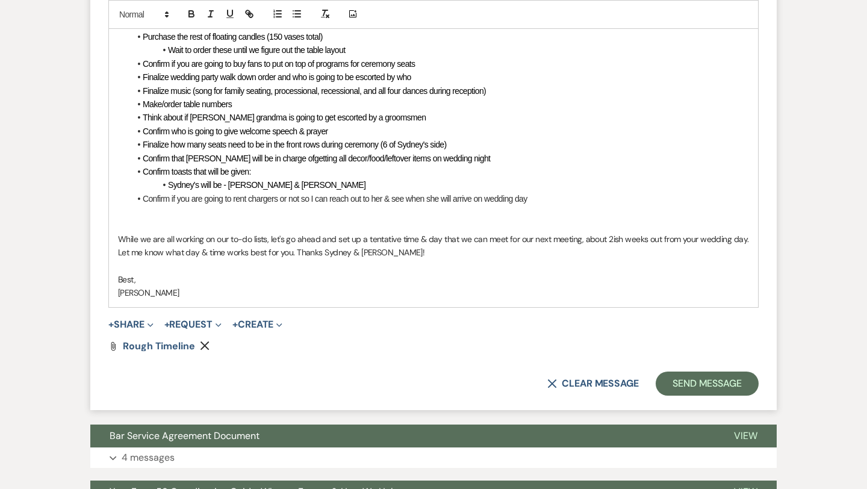
scroll to position [3116, 0]
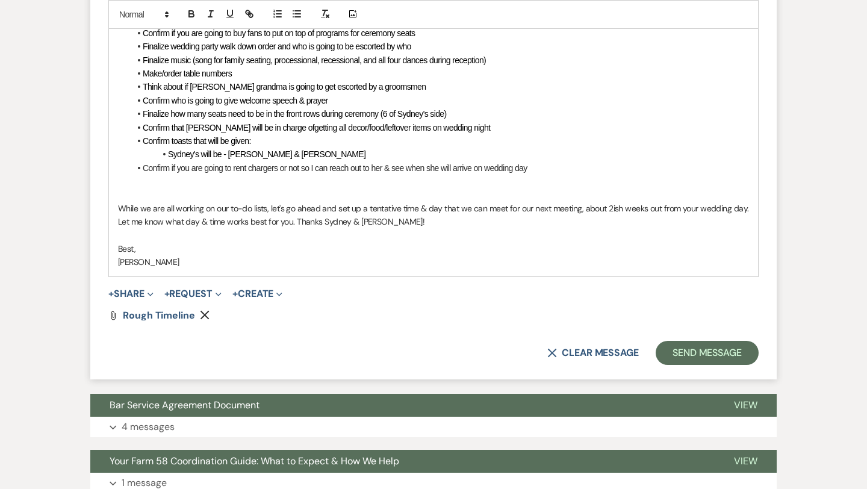
click at [388, 220] on p "While we are all working on our to-do lists, let's go ahead and set up a tentat…" at bounding box center [433, 215] width 631 height 27
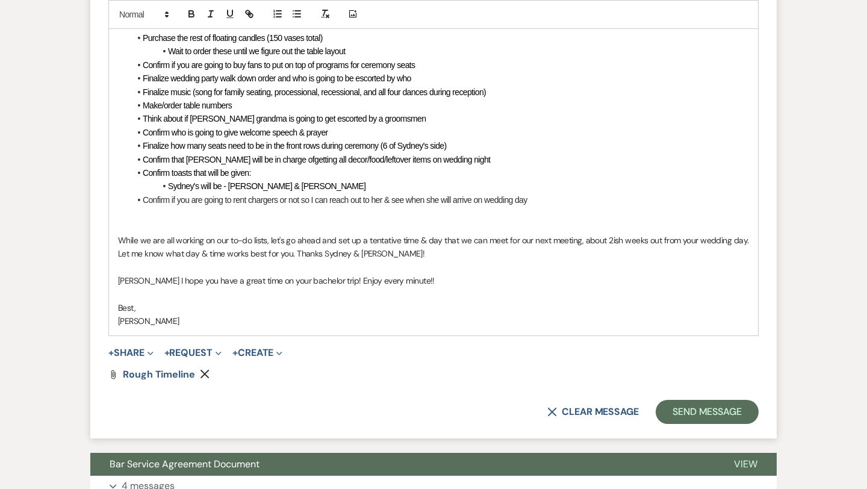
scroll to position [3085, 0]
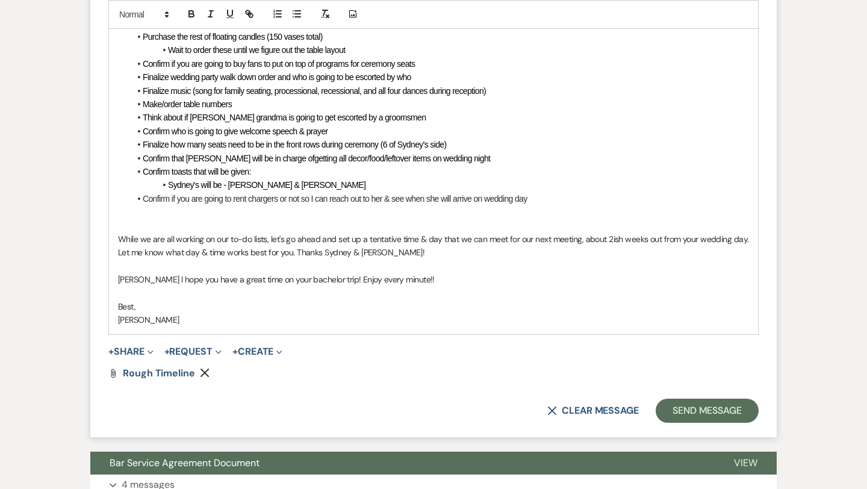
click at [131, 283] on p "[PERSON_NAME] I hope you have a great time on your bachelor trip! Enjoy every m…" at bounding box center [433, 279] width 631 height 13
click at [296, 253] on p "While we are all working on our to-do lists, let's go ahead and set up a tentat…" at bounding box center [433, 245] width 631 height 27
drag, startPoint x: 389, startPoint y: 253, endPoint x: 319, endPoint y: 250, distance: 70.5
click at [319, 250] on p "While we are all working on our to-do lists, let's go ahead and set up a tentat…" at bounding box center [433, 245] width 631 height 27
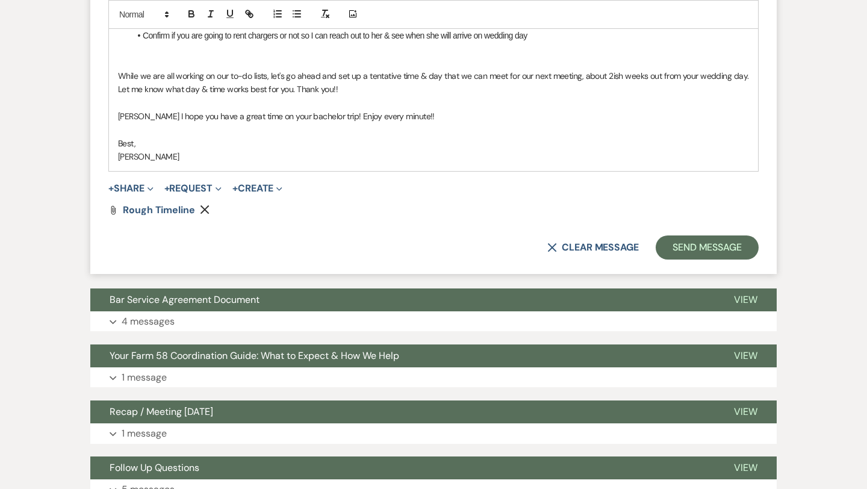
scroll to position [3215, 0]
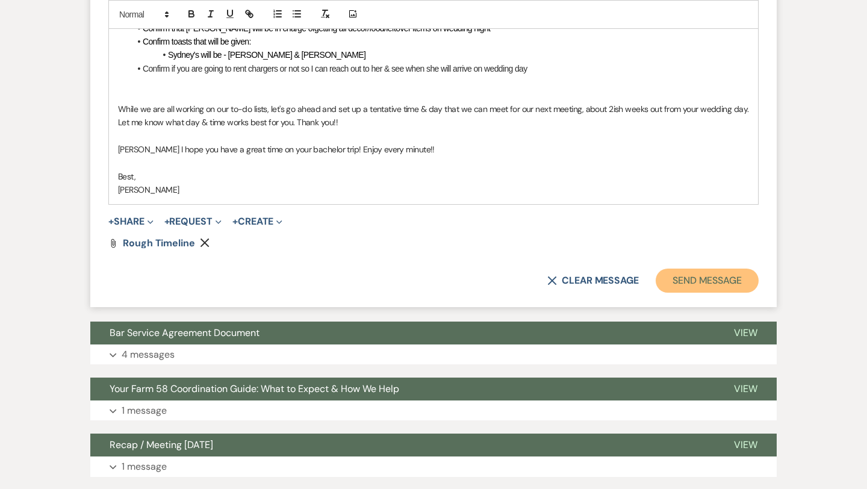
click at [603, 281] on button "Send Message" at bounding box center [707, 281] width 103 height 24
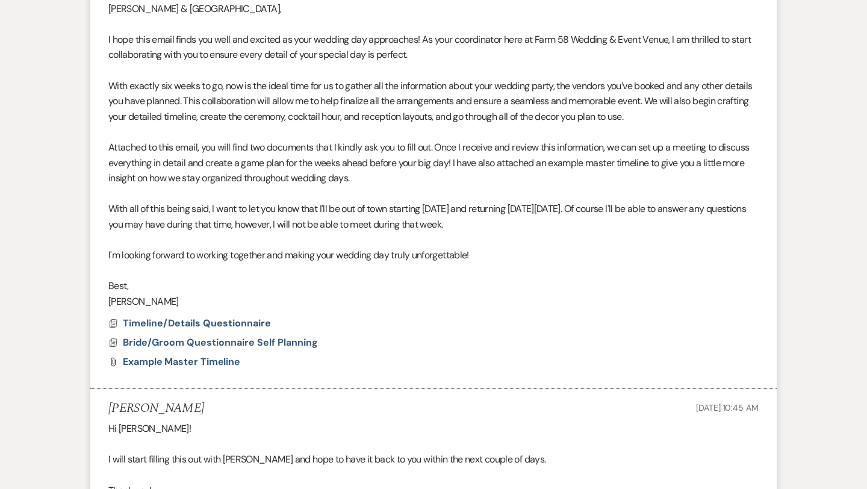
scroll to position [0, 0]
